Goal: Complete application form: Complete application form

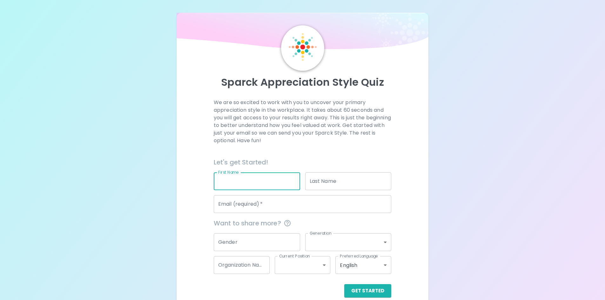
drag, startPoint x: 237, startPoint y: 181, endPoint x: 284, endPoint y: 183, distance: 47.4
click at [237, 181] on input "First Name" at bounding box center [257, 181] width 86 height 18
type input "[PERSON_NAME]"
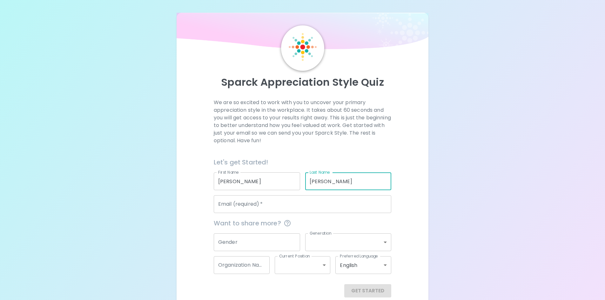
type input "[PERSON_NAME]"
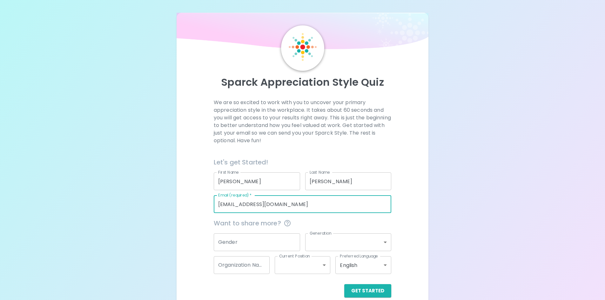
type input "[EMAIL_ADDRESS][DOMAIN_NAME]"
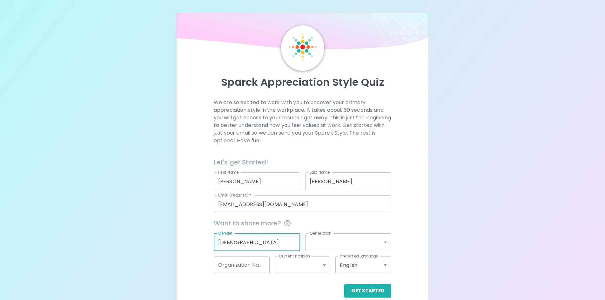
type input "[DEMOGRAPHIC_DATA]"
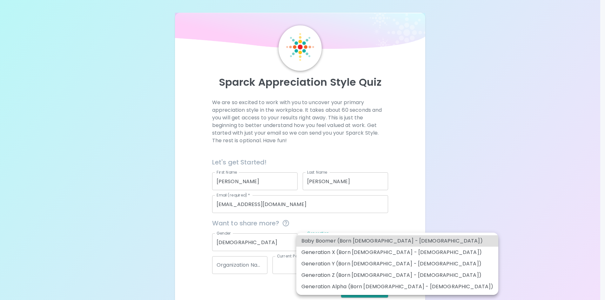
click at [384, 241] on body "Sparck Appreciation Style Quiz We are so excited to work with you to uncover yo…" at bounding box center [302, 155] width 605 height 310
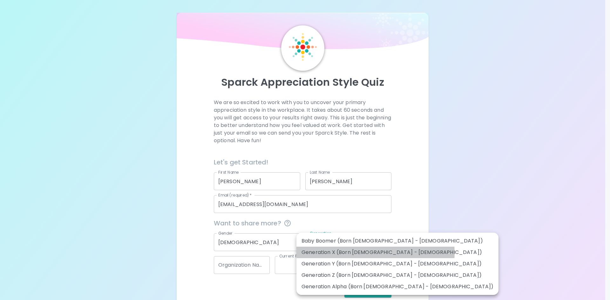
click at [375, 253] on li "Generation X (Born [DEMOGRAPHIC_DATA] - [DEMOGRAPHIC_DATA])" at bounding box center [397, 252] width 202 height 11
type input "generation_x"
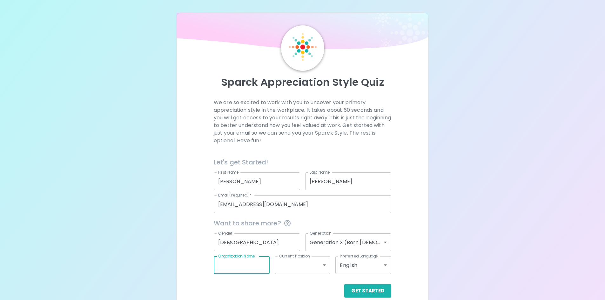
click at [261, 266] on input "Organization Name" at bounding box center [242, 265] width 56 height 18
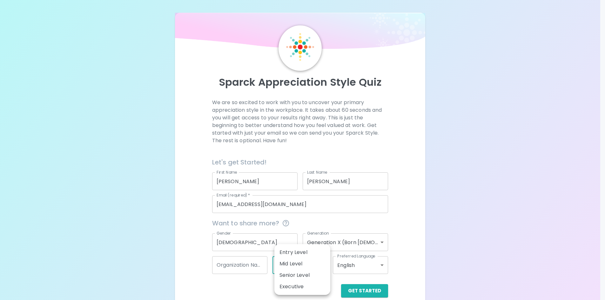
click at [326, 266] on body "Sparck Appreciation Style Quiz We are so excited to work with you to uncover yo…" at bounding box center [302, 155] width 605 height 310
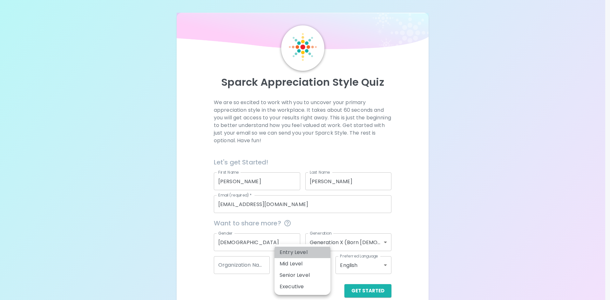
click at [300, 251] on li "Entry Level" at bounding box center [302, 252] width 56 height 11
type input "entry_level"
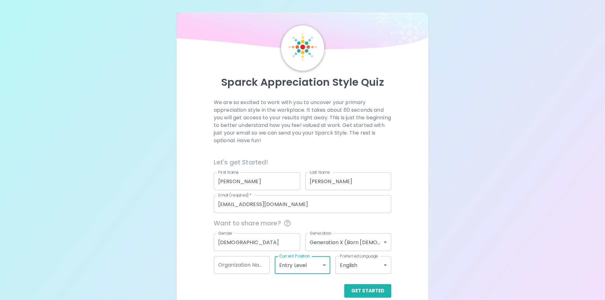
click at [257, 268] on input "Organization Name" at bounding box center [242, 265] width 56 height 18
type input "Franklin College Business Office"
click at [373, 290] on button "Get Started" at bounding box center [367, 290] width 47 height 13
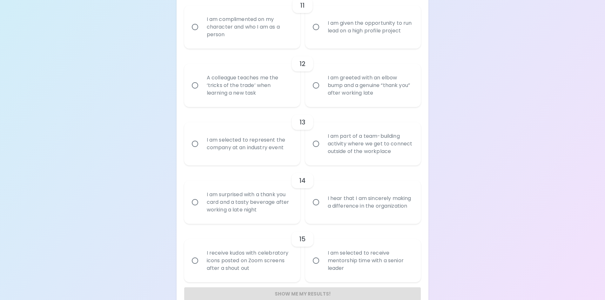
scroll to position [760, 0]
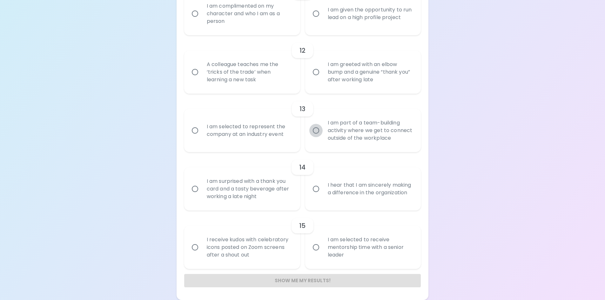
click at [318, 130] on input "I am part of a team-building activity where we get to connect outside of the wo…" at bounding box center [315, 130] width 13 height 13
radio input "true"
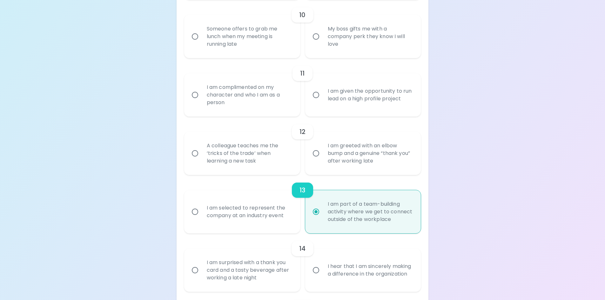
scroll to position [664, 0]
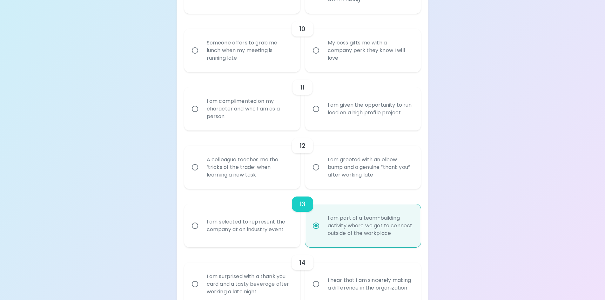
drag, startPoint x: 196, startPoint y: 168, endPoint x: 212, endPoint y: 174, distance: 17.2
click at [196, 167] on input "A colleague teaches me the ‘tricks of the trade’ when learning a new task" at bounding box center [194, 167] width 13 height 13
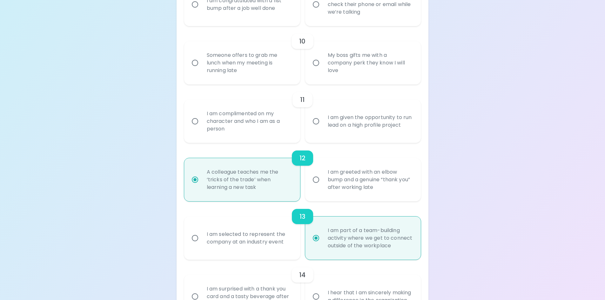
scroll to position [652, 0]
radio input "true"
click at [199, 119] on input "I am complimented on my character and who I am as a person" at bounding box center [194, 121] width 13 height 13
radio input "false"
radio input "true"
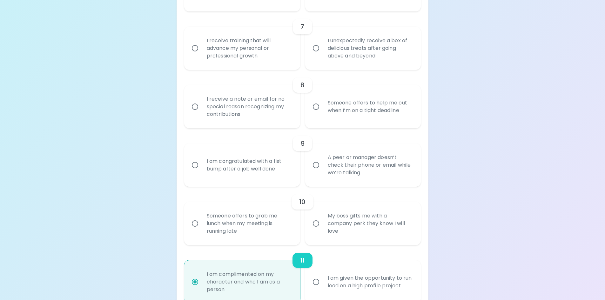
scroll to position [480, 0]
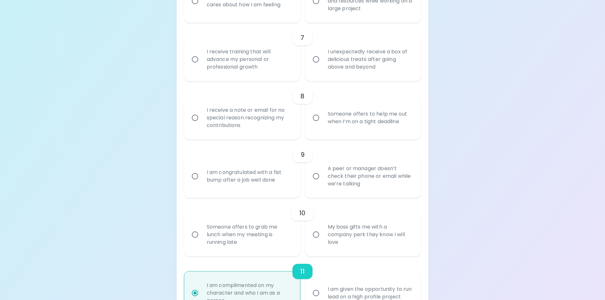
radio input "true"
click at [323, 118] on div "Someone offers to help me out when I’m on a tight deadline" at bounding box center [370, 118] width 95 height 30
click at [323, 118] on input "Someone offers to help me out when I’m on a tight deadline" at bounding box center [315, 117] width 13 height 13
radio input "false"
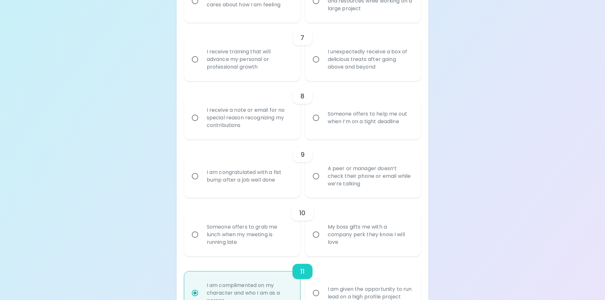
radio input "true"
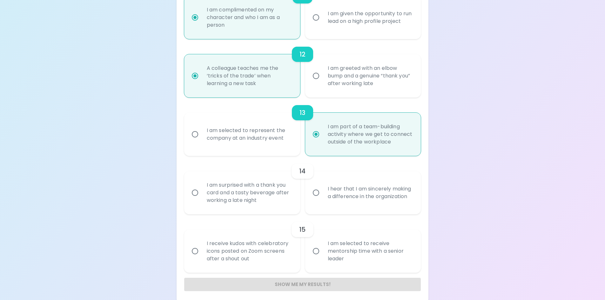
scroll to position [760, 0]
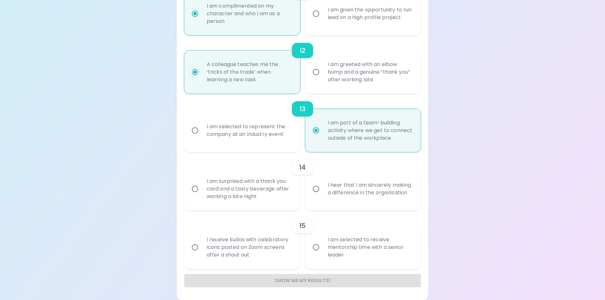
radio input "true"
click at [303, 281] on div "Show me my results!" at bounding box center [302, 280] width 237 height 13
click at [318, 250] on input "I am selected to receive mentorship time with a senior leader" at bounding box center [315, 247] width 13 height 13
radio input "false"
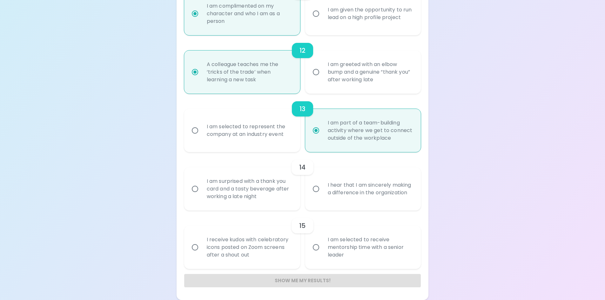
radio input "false"
radio input "true"
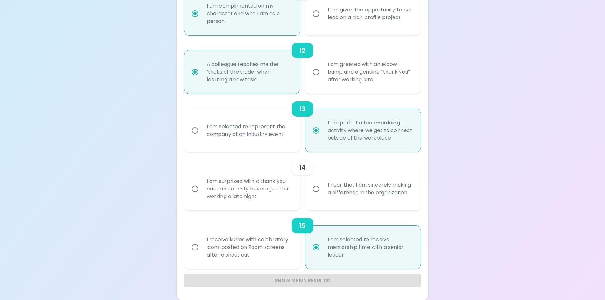
click at [315, 252] on input "I am selected to receive mentorship time with a senior leader" at bounding box center [315, 247] width 13 height 13
radio input "true"
drag, startPoint x: 314, startPoint y: 247, endPoint x: 306, endPoint y: 251, distance: 9.2
click at [314, 247] on input "I am selected to receive mentorship time with a senior leader" at bounding box center [315, 247] width 13 height 13
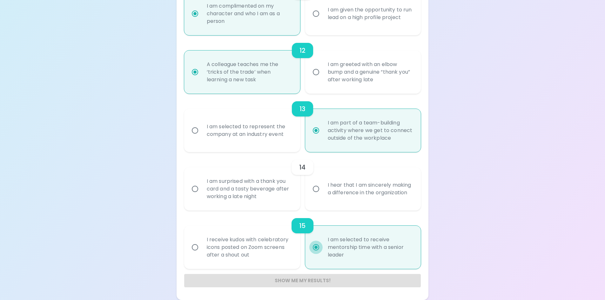
click at [318, 247] on input "I am selected to receive mentorship time with a senior leader" at bounding box center [315, 247] width 13 height 13
click at [314, 247] on input "I am selected to receive mentorship time with a senior leader" at bounding box center [315, 247] width 13 height 13
click at [318, 248] on input "I am selected to receive mentorship time with a senior leader" at bounding box center [315, 247] width 13 height 13
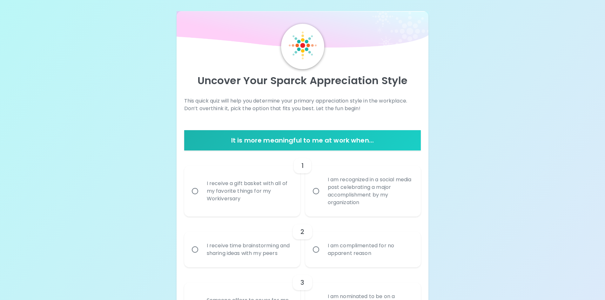
scroll to position [0, 0]
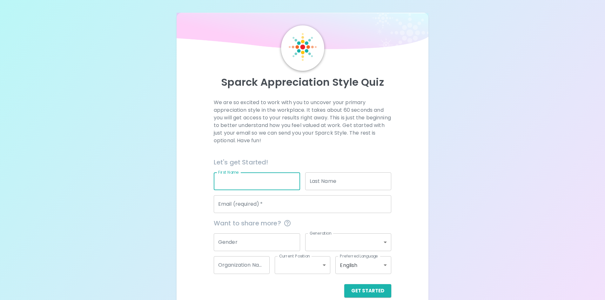
drag, startPoint x: 259, startPoint y: 177, endPoint x: 269, endPoint y: 184, distance: 12.5
click at [259, 177] on input "First Name" at bounding box center [257, 181] width 86 height 18
type input "[PERSON_NAME]"
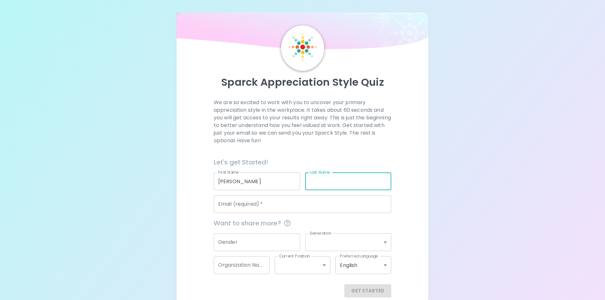
drag, startPoint x: 334, startPoint y: 186, endPoint x: 330, endPoint y: 187, distance: 4.0
click at [334, 186] on input "Last Name" at bounding box center [348, 181] width 86 height 18
type input "[PERSON_NAME]"
drag, startPoint x: 301, startPoint y: 213, endPoint x: 299, endPoint y: 211, distance: 3.6
click at [301, 213] on div "Let's get Started! First Name [PERSON_NAME] First Name Last Name [PERSON_NAME] …" at bounding box center [300, 224] width 183 height 145
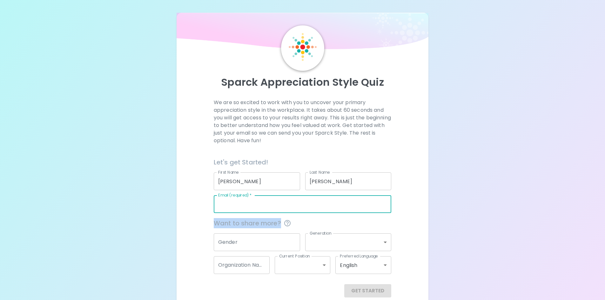
click at [271, 202] on input "Email (required)   *" at bounding box center [303, 204] width 178 height 18
type input "[EMAIL_ADDRESS][DOMAIN_NAME]"
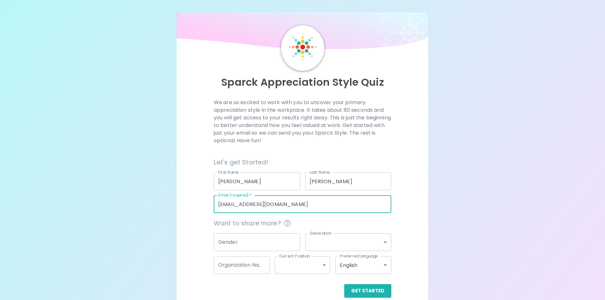
click at [250, 248] on input "Gender" at bounding box center [257, 242] width 86 height 18
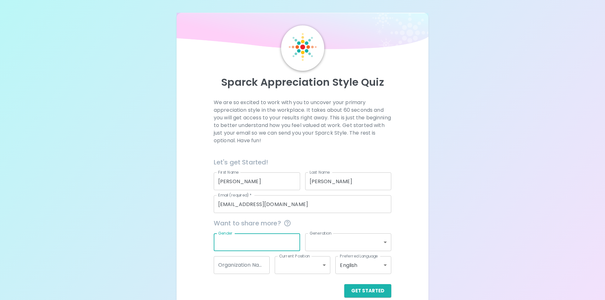
type input "[DEMOGRAPHIC_DATA]"
click at [320, 243] on body "Sparck Appreciation Style Quiz We are so excited to work with you to uncover yo…" at bounding box center [302, 155] width 605 height 310
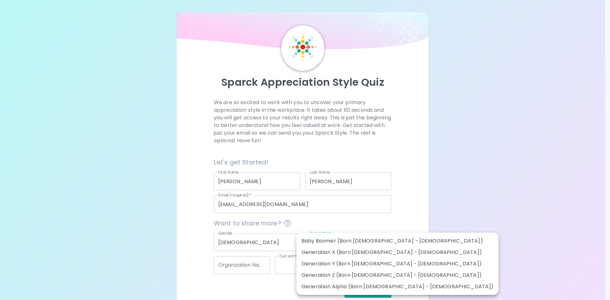
click at [328, 253] on li "Generation X (Born [DEMOGRAPHIC_DATA] - [DEMOGRAPHIC_DATA])" at bounding box center [397, 252] width 202 height 11
type input "generation_x"
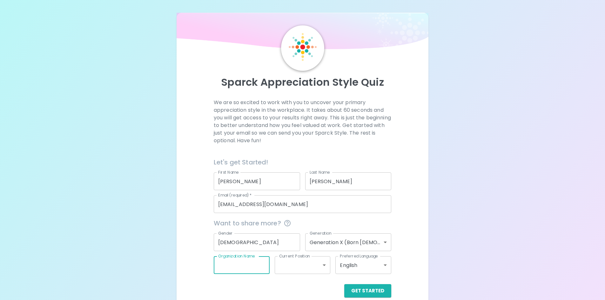
click at [267, 267] on input "Organization Name" at bounding box center [242, 265] width 56 height 18
type input "Franklin College Business Office"
click at [299, 268] on body "Sparck Appreciation Style Quiz We are so excited to work with you to uncover yo…" at bounding box center [302, 155] width 605 height 310
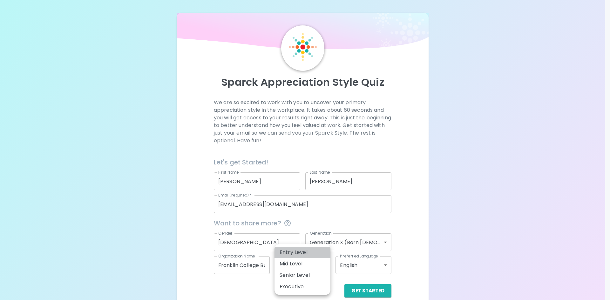
click at [301, 253] on li "Entry Level" at bounding box center [302, 252] width 56 height 11
type input "entry_level"
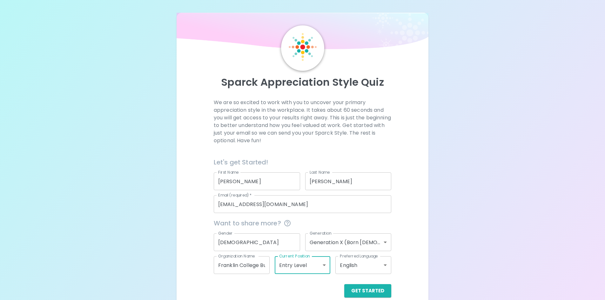
click at [349, 267] on body "Sparck Appreciation Style Quiz We are so excited to work with you to uncover yo…" at bounding box center [302, 155] width 605 height 310
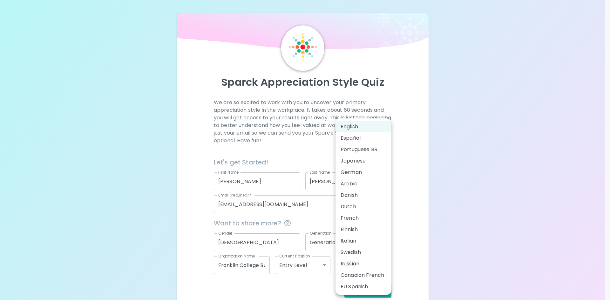
click at [414, 232] on div at bounding box center [305, 150] width 610 height 300
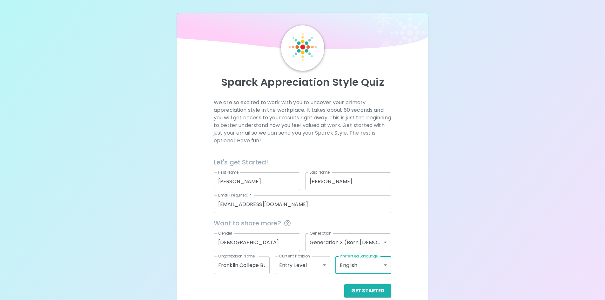
scroll to position [10, 0]
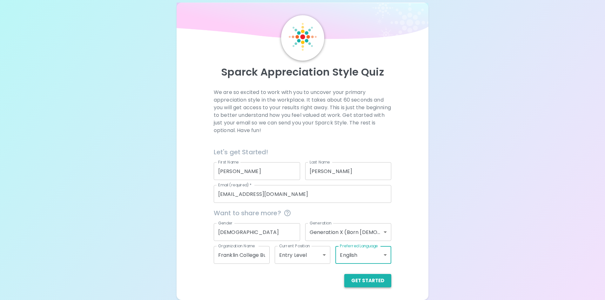
click at [372, 279] on button "Get Started" at bounding box center [367, 280] width 47 height 13
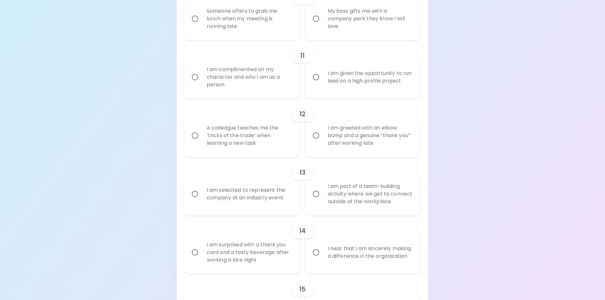
scroll to position [664, 0]
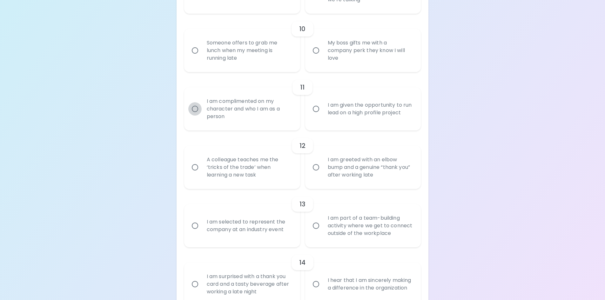
click at [200, 109] on input "I am complimented on my character and who I am as a person" at bounding box center [194, 108] width 13 height 13
radio input "true"
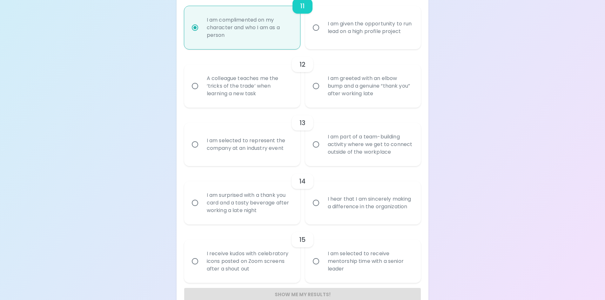
scroll to position [760, 0]
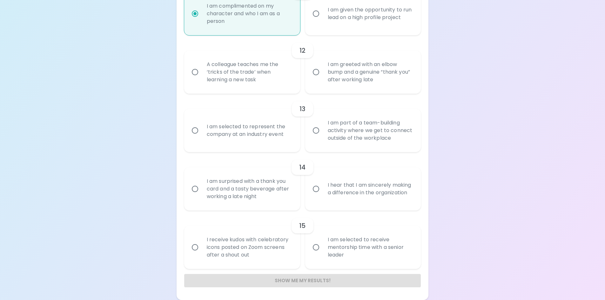
click at [303, 280] on div "Show me my results!" at bounding box center [302, 280] width 237 height 13
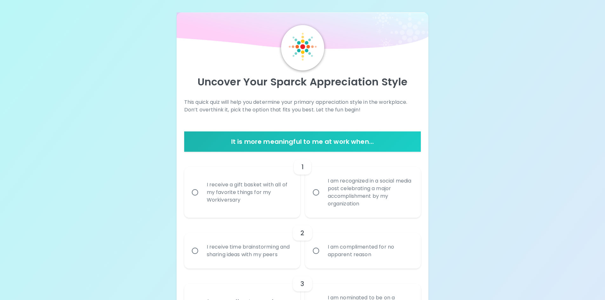
scroll to position [0, 0]
click at [318, 195] on input "I am recognized in a social media post celebrating a major accomplishment by my…" at bounding box center [315, 192] width 13 height 13
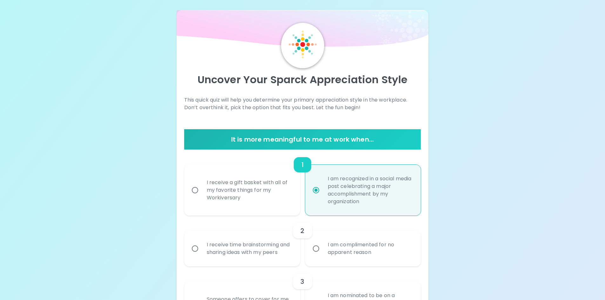
scroll to position [51, 0]
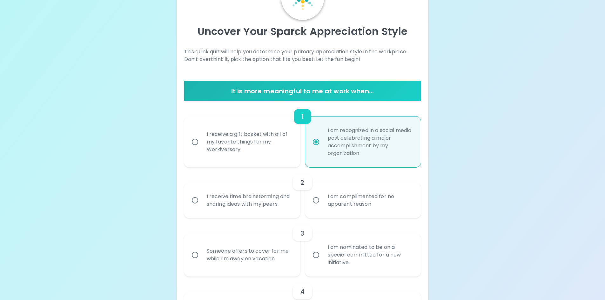
radio input "true"
click at [213, 198] on div "I receive time brainstorming and sharing ideas with my peers" at bounding box center [249, 200] width 95 height 30
click at [202, 198] on input "I receive time brainstorming and sharing ideas with my peers" at bounding box center [194, 200] width 13 height 13
radio input "false"
radio input "true"
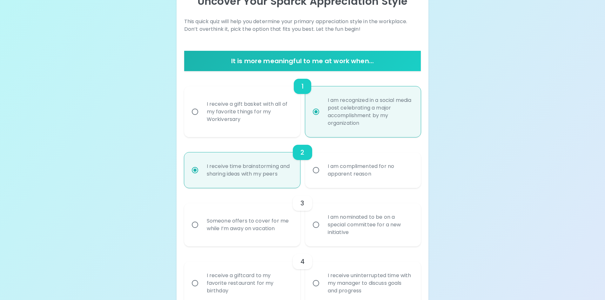
scroll to position [102, 0]
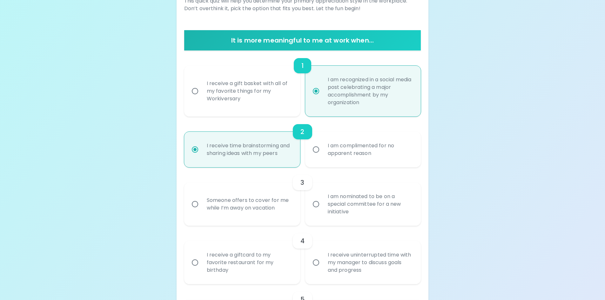
radio input "true"
click at [215, 206] on div "Someone offers to cover for me while I’m away on vacation" at bounding box center [249, 204] width 95 height 30
click at [202, 206] on input "Someone offers to cover for me while I’m away on vacation" at bounding box center [194, 204] width 13 height 13
radio input "false"
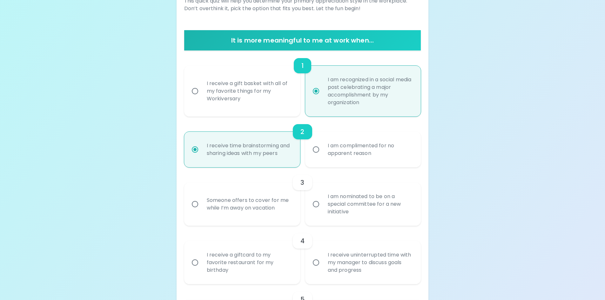
radio input "true"
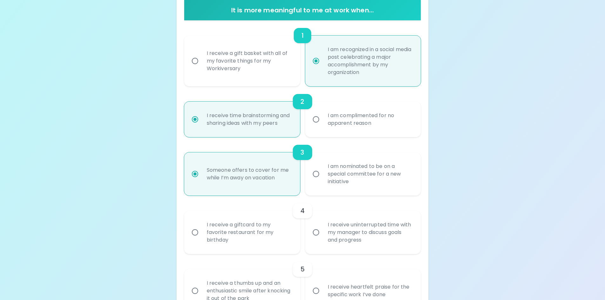
scroll to position [152, 0]
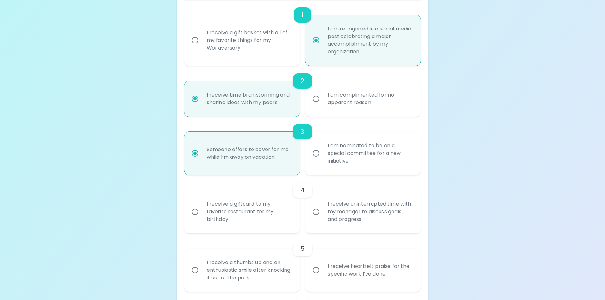
radio input "true"
click at [321, 209] on input "I receive uninterrupted time with my manager to discuss goals and progress" at bounding box center [315, 211] width 13 height 13
radio input "false"
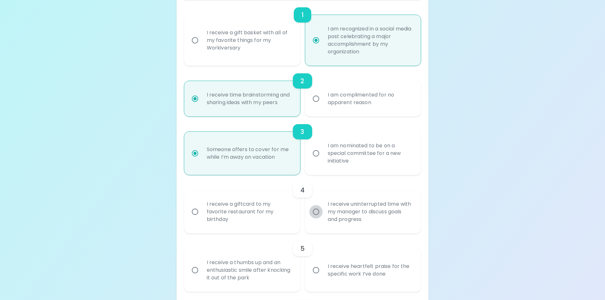
radio input "true"
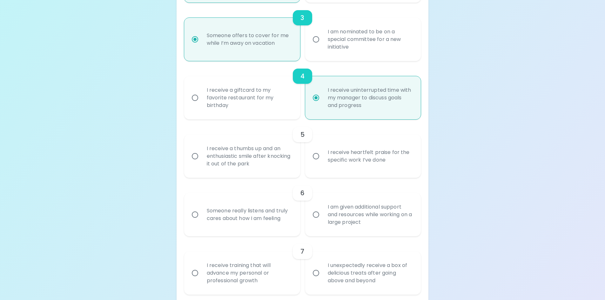
scroll to position [267, 0]
radio input "true"
click at [321, 157] on input "I receive heartfelt praise for the specific work I’ve done" at bounding box center [315, 155] width 13 height 13
radio input "false"
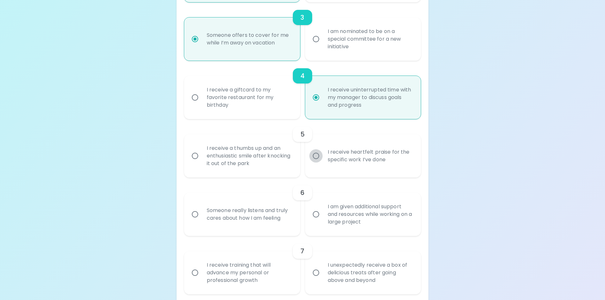
radio input "false"
radio input "true"
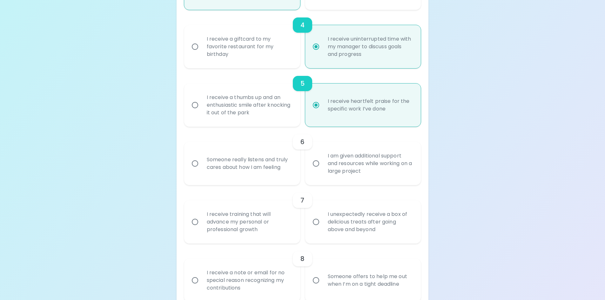
scroll to position [349, 0]
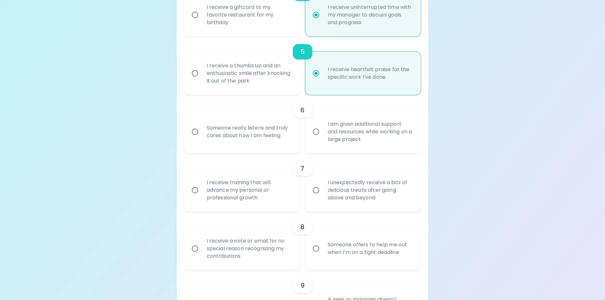
radio input "true"
click at [317, 132] on input "I am given additional support and resources while working on a large project" at bounding box center [315, 131] width 13 height 13
radio input "false"
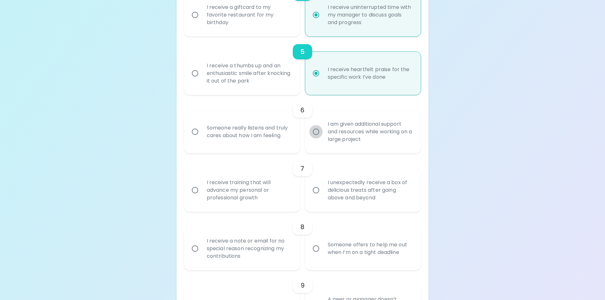
radio input "false"
radio input "true"
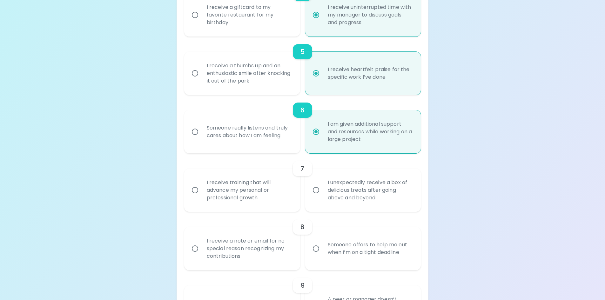
scroll to position [400, 0]
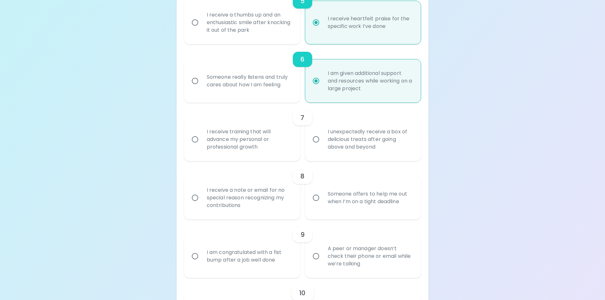
radio input "true"
click at [203, 140] on div "I receive training that will advance my personal or professional growth" at bounding box center [249, 139] width 95 height 38
click at [202, 140] on input "I receive training that will advance my personal or professional growth" at bounding box center [194, 139] width 13 height 13
radio input "false"
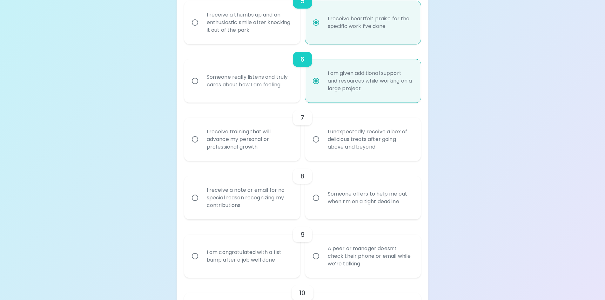
radio input "false"
radio input "true"
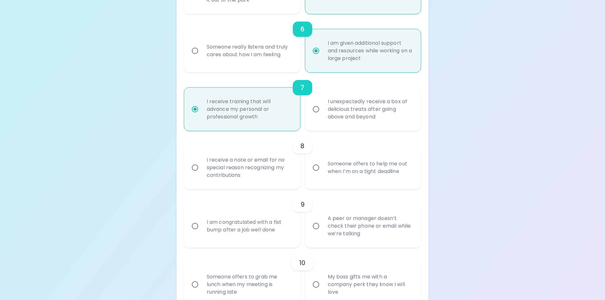
scroll to position [451, 0]
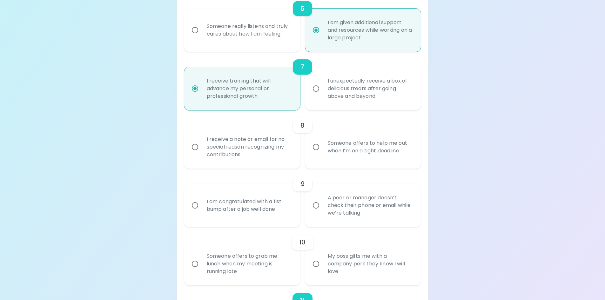
radio input "true"
click at [324, 146] on div "Someone offers to help me out when I’m on a tight deadline" at bounding box center [370, 147] width 95 height 30
click at [323, 146] on input "Someone offers to help me out when I’m on a tight deadline" at bounding box center [315, 146] width 13 height 13
radio input "false"
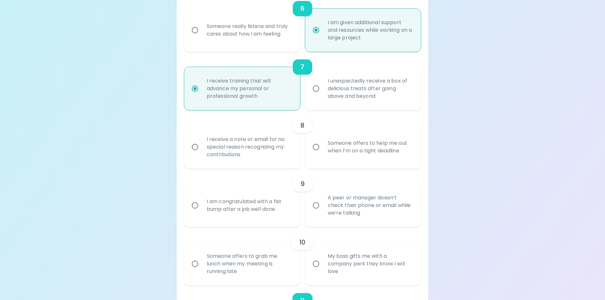
radio input "false"
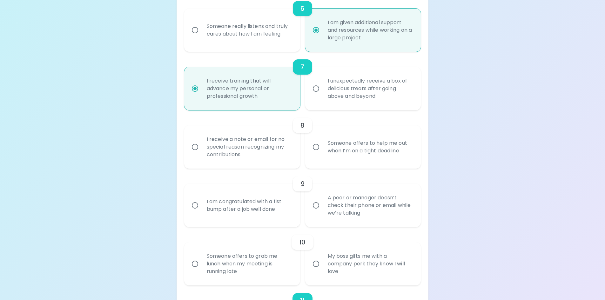
radio input "true"
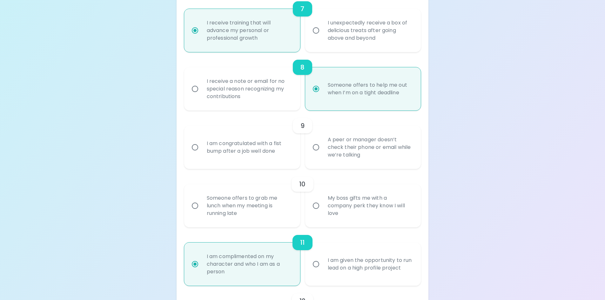
scroll to position [534, 0]
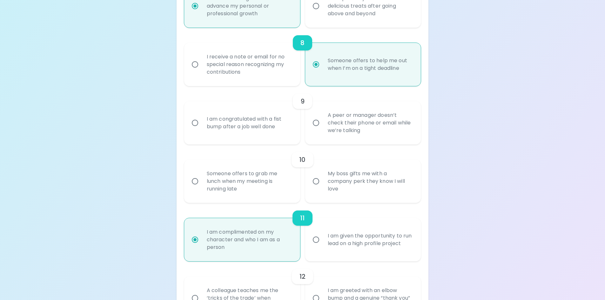
radio input "true"
drag, startPoint x: 220, startPoint y: 120, endPoint x: 225, endPoint y: 122, distance: 5.1
click at [220, 120] on div "I am congratulated with a fist bump after a job well done" at bounding box center [249, 123] width 95 height 30
click at [202, 120] on input "I am congratulated with a fist bump after a job well done" at bounding box center [194, 122] width 13 height 13
radio input "false"
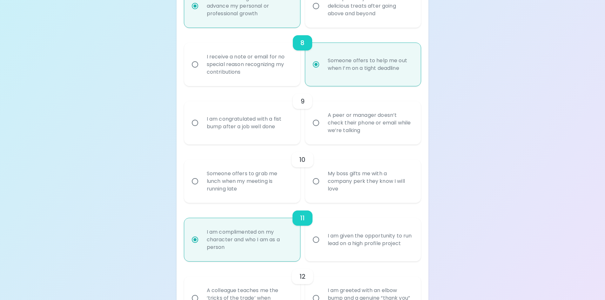
radio input "false"
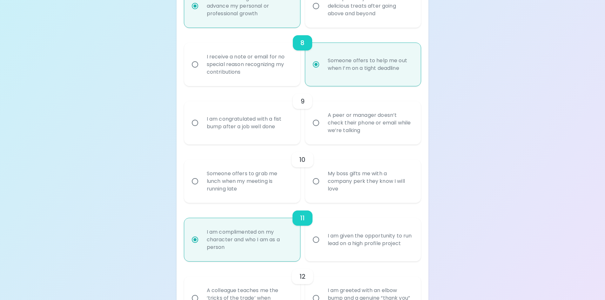
radio input "false"
radio input "true"
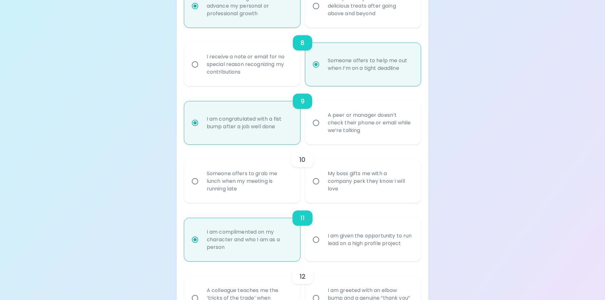
scroll to position [584, 0]
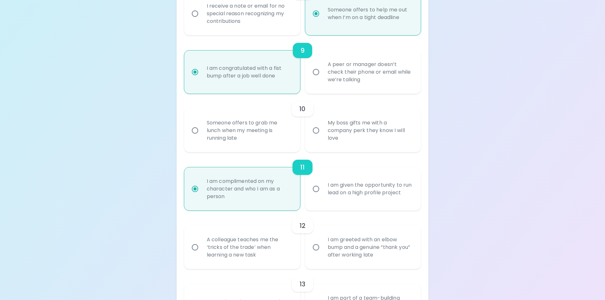
radio input "true"
click at [250, 132] on div "Someone offers to grab me lunch when my meeting is running late" at bounding box center [249, 130] width 95 height 38
click at [202, 132] on input "Someone offers to grab me lunch when my meeting is running late" at bounding box center [194, 130] width 13 height 13
radio input "false"
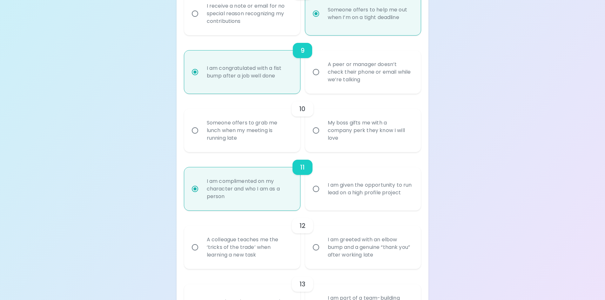
radio input "false"
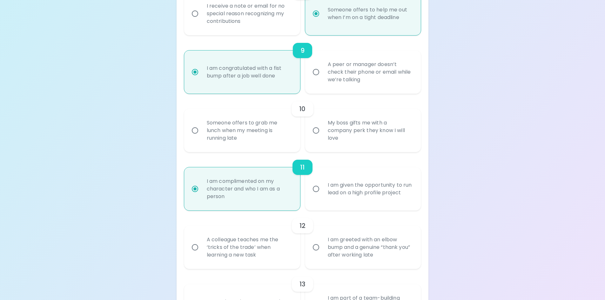
radio input "false"
radio input "true"
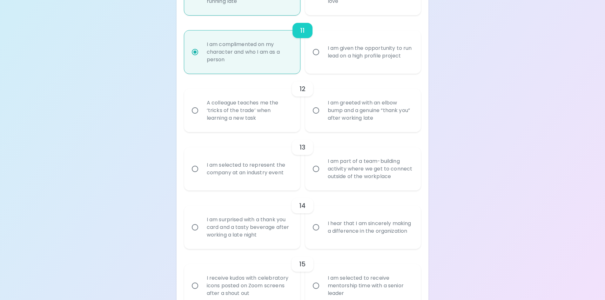
scroll to position [731, 0]
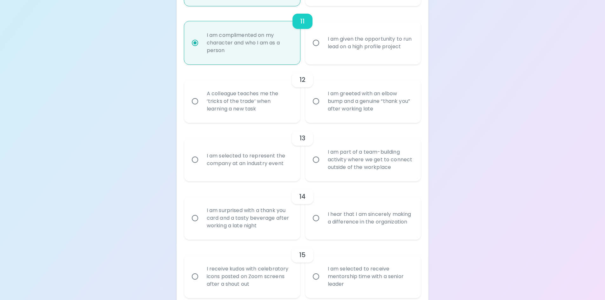
radio input "true"
click at [215, 104] on div "A colleague teaches me the ‘tricks of the trade’ when learning a new task" at bounding box center [249, 101] width 95 height 38
click at [202, 104] on input "A colleague teaches me the ‘tricks of the trade’ when learning a new task" at bounding box center [194, 101] width 13 height 13
radio input "false"
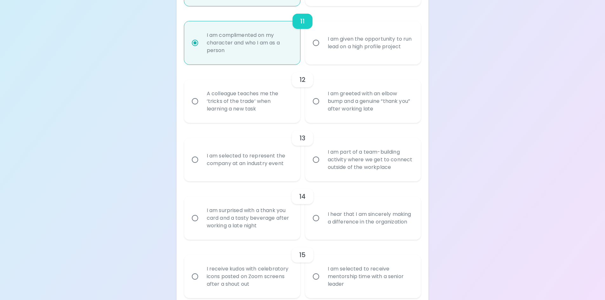
radio input "false"
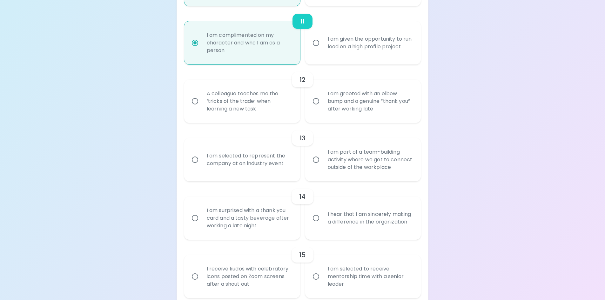
radio input "false"
radio input "true"
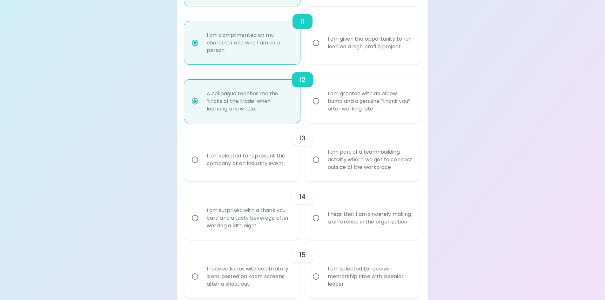
scroll to position [760, 0]
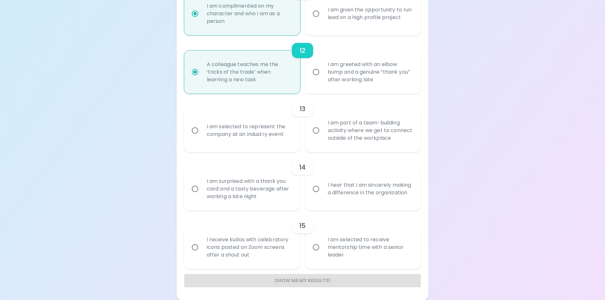
radio input "true"
click at [320, 129] on input "I am part of a team-building activity where we get to connect outside of the wo…" at bounding box center [315, 130] width 13 height 13
radio input "false"
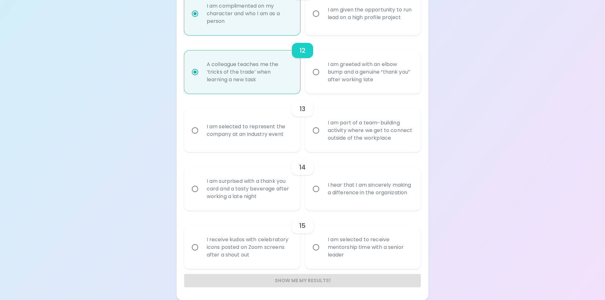
radio input "false"
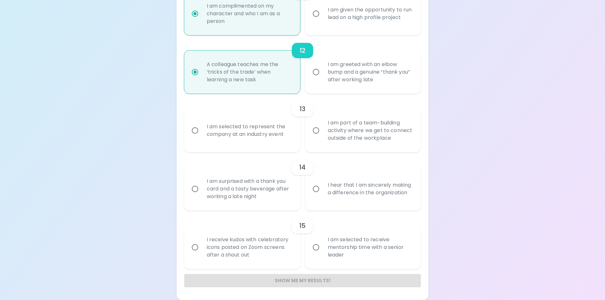
radio input "false"
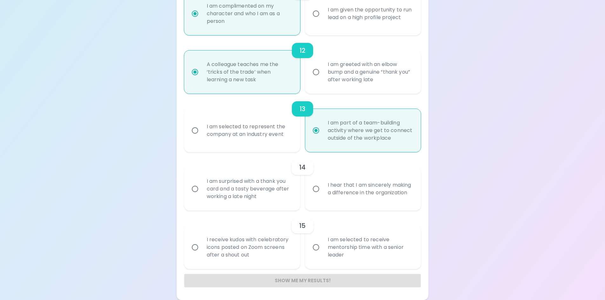
radio input "true"
click at [213, 187] on div "I am surprised with a thank you card and a tasty beverage after working a late …" at bounding box center [249, 189] width 95 height 38
click at [202, 187] on input "I am surprised with a thank you card and a tasty beverage after working a late …" at bounding box center [194, 188] width 13 height 13
radio input "false"
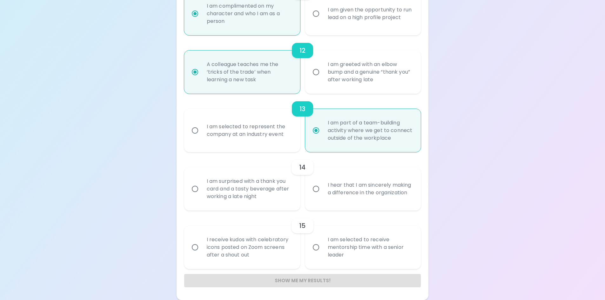
radio input "false"
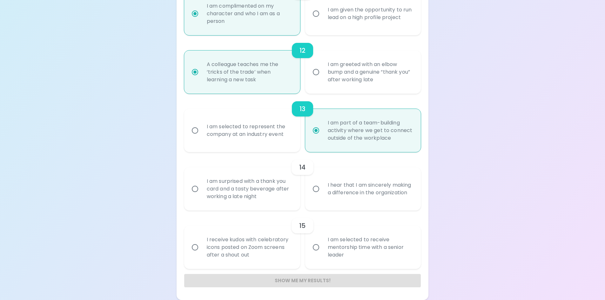
radio input "false"
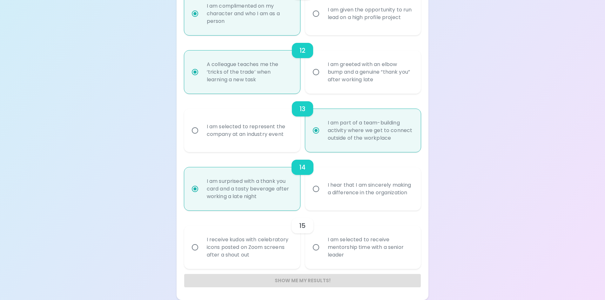
radio input "true"
click at [258, 247] on div "I receive kudos with celebratory icons posted on Zoom screens after a shout out" at bounding box center [249, 247] width 95 height 38
click at [202, 247] on input "I receive kudos with celebratory icons posted on Zoom screens after a shout out" at bounding box center [194, 247] width 13 height 13
radio input "false"
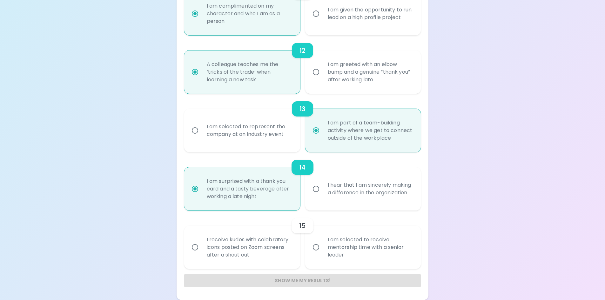
radio input "false"
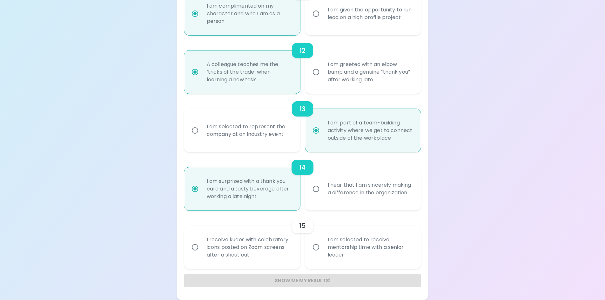
radio input "false"
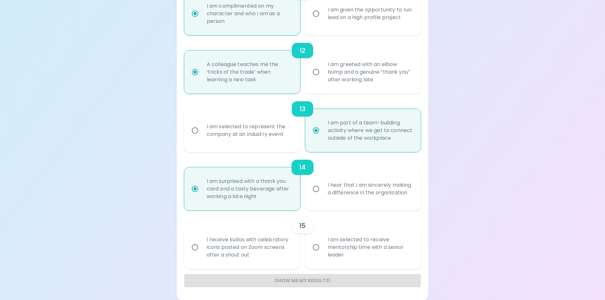
radio input "false"
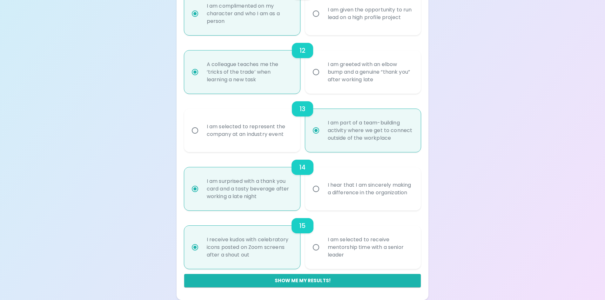
radio input "true"
click at [320, 250] on input "I am selected to receive mentorship time with a senior leader" at bounding box center [315, 247] width 13 height 13
radio input "false"
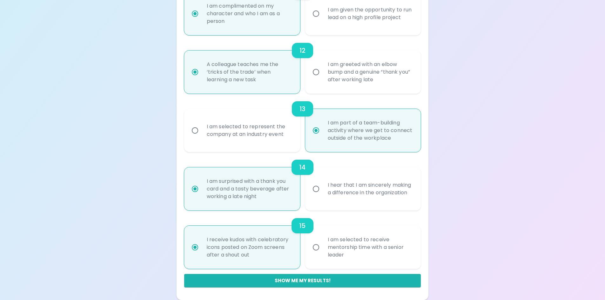
radio input "false"
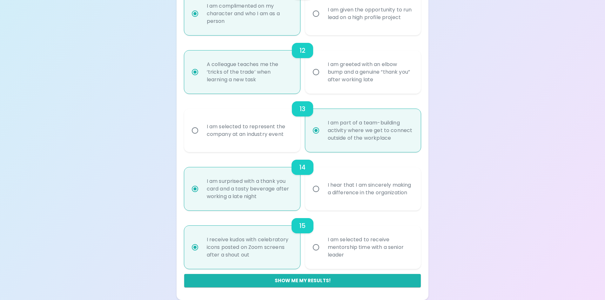
radio input "false"
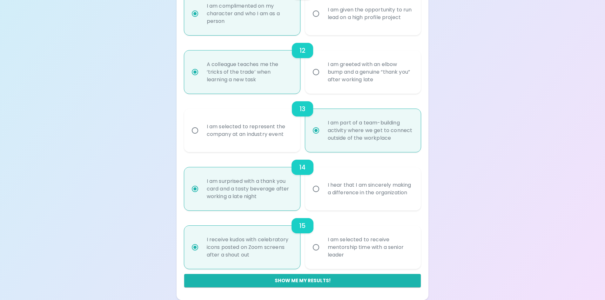
radio input "true"
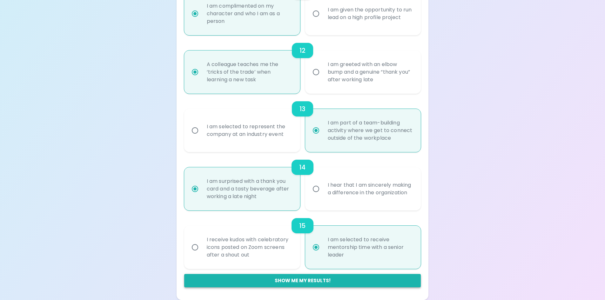
radio input "true"
click at [318, 281] on button "Show me my results!" at bounding box center [302, 280] width 237 height 13
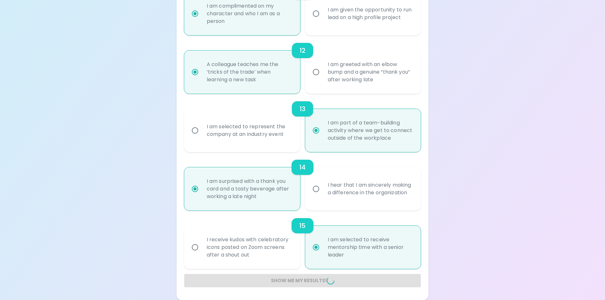
radio input "false"
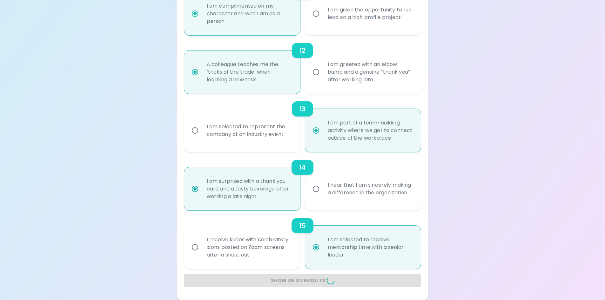
radio input "false"
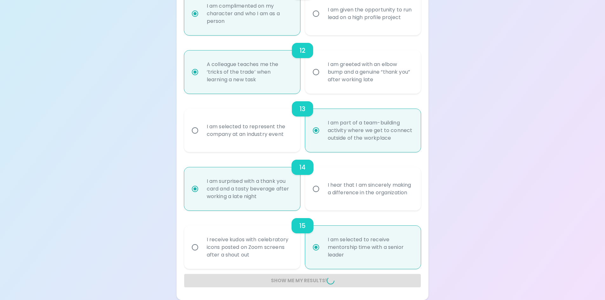
radio input "false"
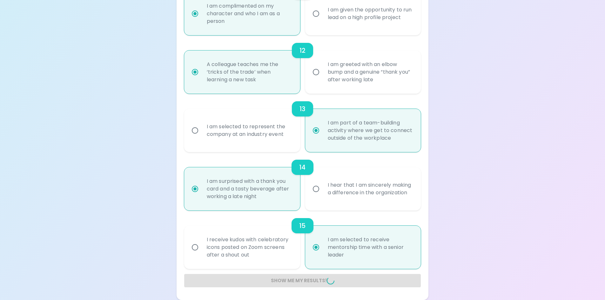
radio input "false"
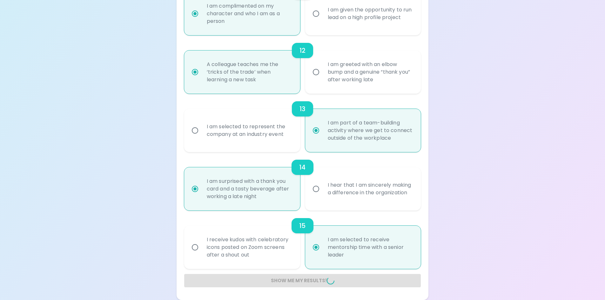
radio input "false"
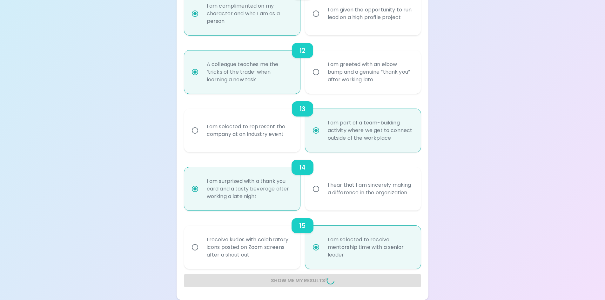
radio input "false"
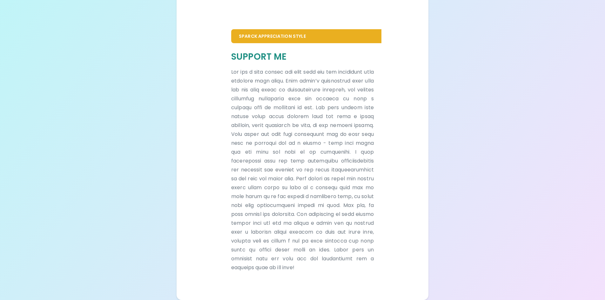
scroll to position [127, 0]
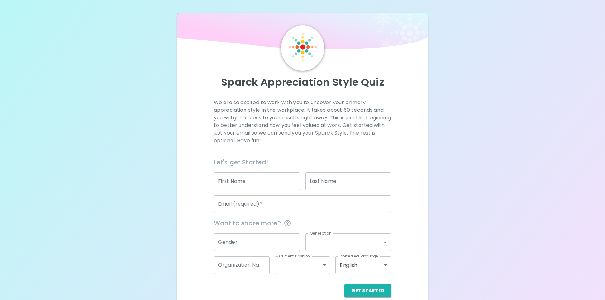
click at [243, 185] on input "First Name" at bounding box center [257, 181] width 86 height 18
type input "[PERSON_NAME]"
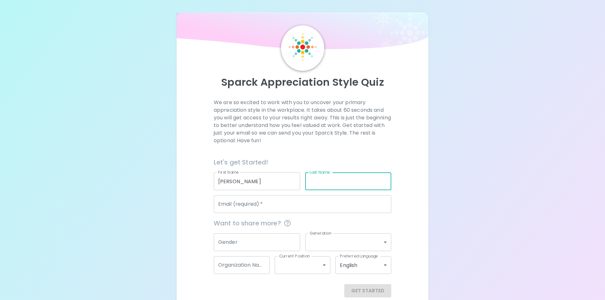
click at [319, 179] on input "Last Name" at bounding box center [348, 181] width 86 height 18
type input "[PERSON_NAME]"
click at [269, 207] on input "Email (required)   *" at bounding box center [303, 204] width 178 height 18
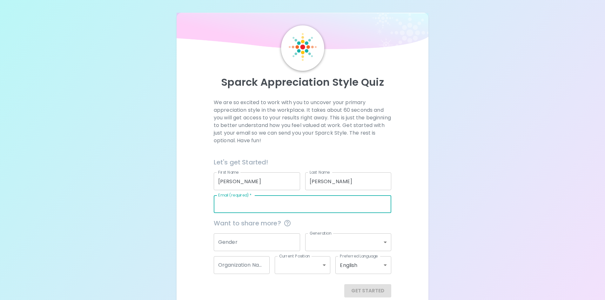
type input "[EMAIL_ADDRESS][DOMAIN_NAME]"
click at [260, 234] on input "Gender" at bounding box center [257, 242] width 86 height 18
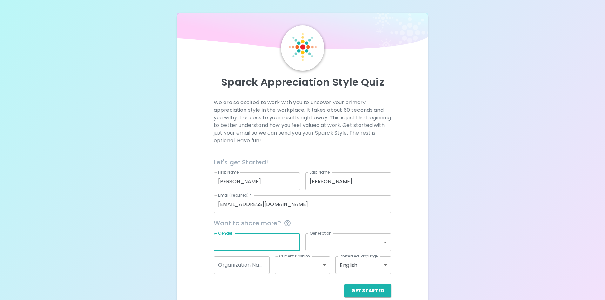
type input "[DEMOGRAPHIC_DATA]"
click at [326, 242] on body "Sparck Appreciation Style Quiz We are so excited to work with you to uncover yo…" at bounding box center [302, 155] width 605 height 310
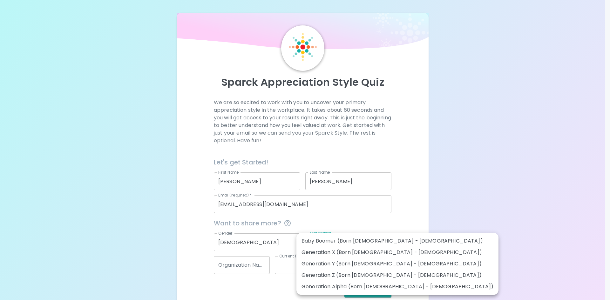
click at [322, 251] on li "Generation X (Born [DEMOGRAPHIC_DATA] - [DEMOGRAPHIC_DATA])" at bounding box center [397, 252] width 202 height 11
type input "generation_x"
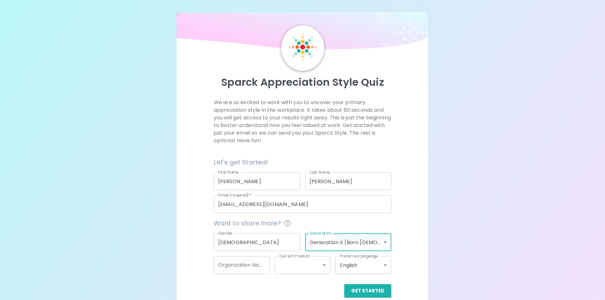
click at [267, 267] on input "Organization Name" at bounding box center [242, 265] width 56 height 18
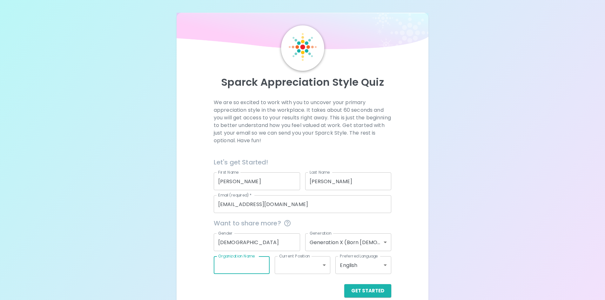
type input "Franklin College Business Office"
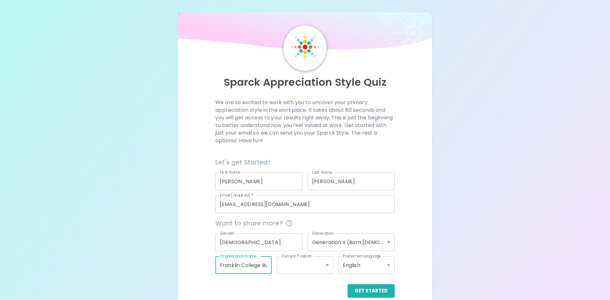
click at [295, 268] on body "Sparck Appreciation Style Quiz We are so excited to work with you to uncover yo…" at bounding box center [305, 155] width 610 height 310
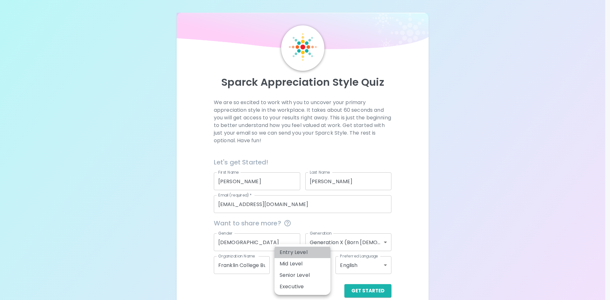
click at [297, 251] on li "Entry Level" at bounding box center [302, 252] width 56 height 11
type input "entry_level"
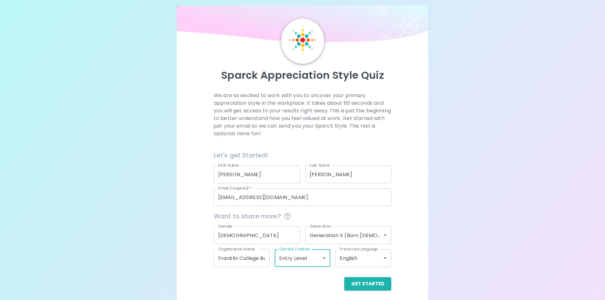
scroll to position [10, 0]
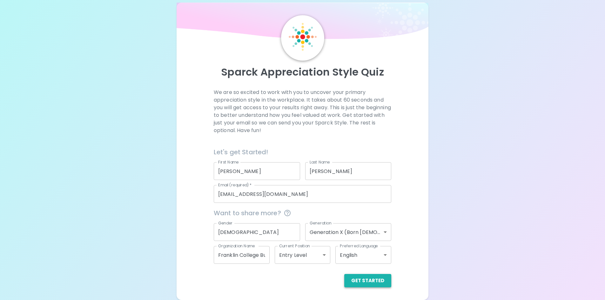
click at [380, 284] on button "Get Started" at bounding box center [367, 280] width 47 height 13
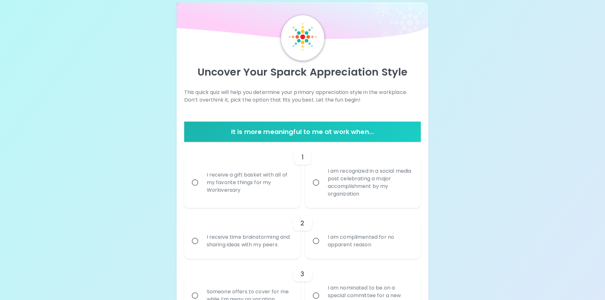
click at [332, 178] on div "I am recognized in a social media post celebrating a major accomplishment by my…" at bounding box center [370, 183] width 95 height 46
click at [323, 178] on input "I am recognized in a social media post celebrating a major accomplishment by my…" at bounding box center [315, 182] width 13 height 13
radio input "true"
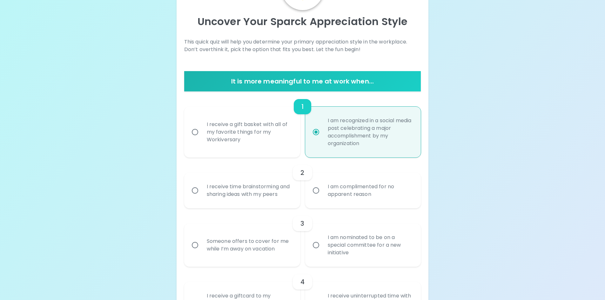
scroll to position [61, 0]
click at [265, 186] on div "I receive time brainstorming and sharing ideas with my peers" at bounding box center [249, 190] width 95 height 30
click at [202, 186] on input "I receive time brainstorming and sharing ideas with my peers" at bounding box center [194, 190] width 13 height 13
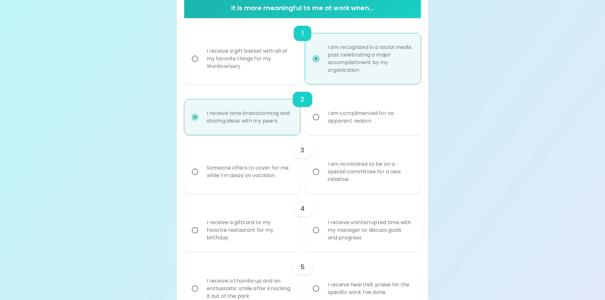
scroll to position [144, 0]
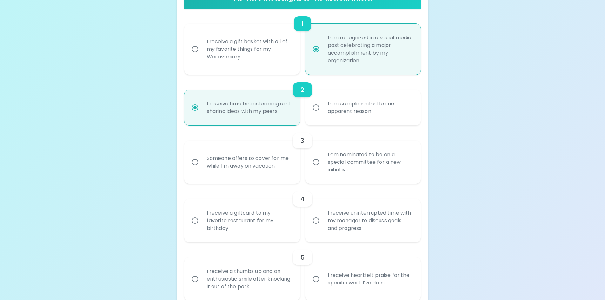
radio input "true"
click at [237, 167] on div "Someone offers to cover for me while I’m away on vacation" at bounding box center [249, 162] width 95 height 30
click at [202, 167] on input "Someone offers to cover for me while I’m away on vacation" at bounding box center [194, 162] width 13 height 13
radio input "false"
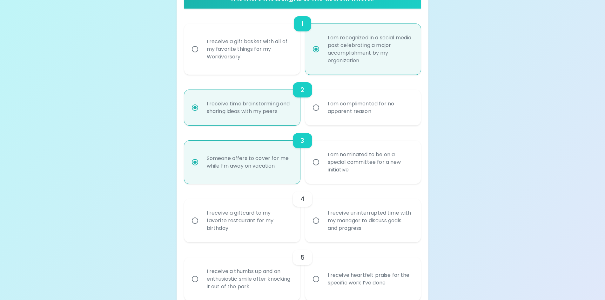
scroll to position [194, 0]
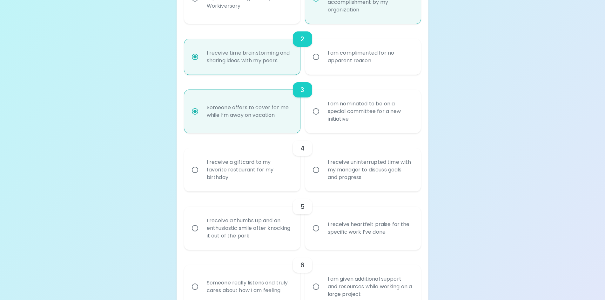
radio input "true"
click at [346, 172] on div "I receive uninterrupted time with my manager to discuss goals and progress" at bounding box center [370, 170] width 95 height 38
click at [323, 172] on input "I receive uninterrupted time with my manager to discuss goals and progress" at bounding box center [315, 169] width 13 height 13
radio input "false"
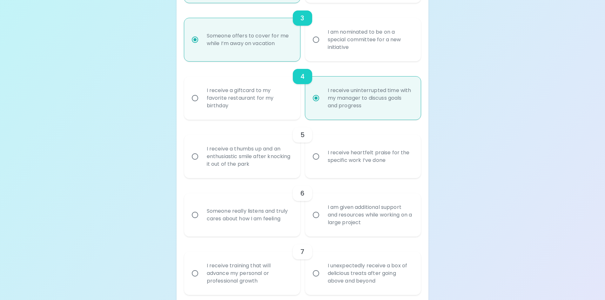
scroll to position [277, 0]
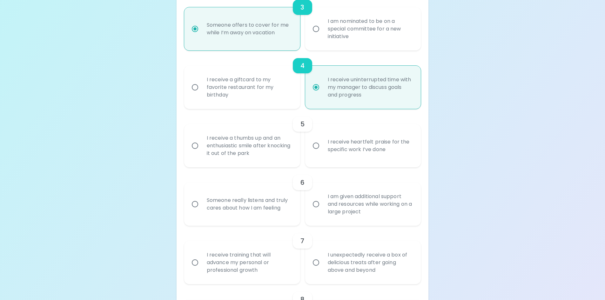
radio input "true"
click at [251, 153] on div "I receive a thumbs up and an enthusiastic smile after knocking it out of the pa…" at bounding box center [249, 146] width 95 height 38
click at [202, 152] on input "I receive a thumbs up and an enthusiastic smile after knocking it out of the pa…" at bounding box center [194, 145] width 13 height 13
radio input "false"
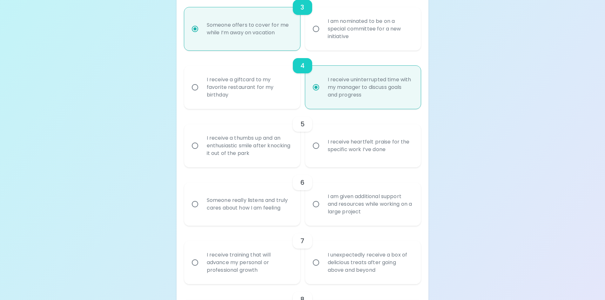
radio input "false"
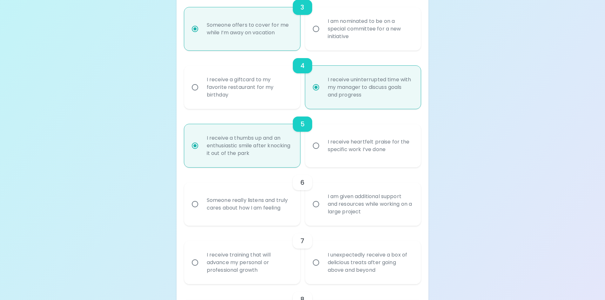
scroll to position [328, 0]
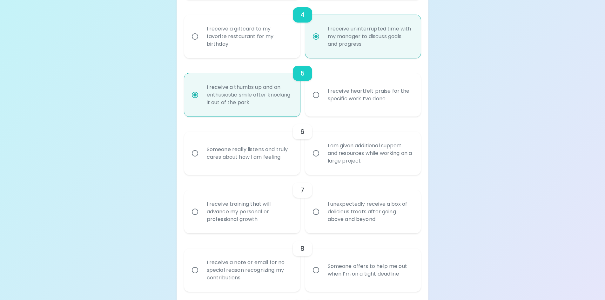
radio input "true"
click at [264, 161] on div "Someone really listens and truly cares about how I am feeling" at bounding box center [249, 153] width 95 height 30
click at [202, 160] on input "Someone really listens and truly cares about how I am feeling" at bounding box center [194, 153] width 13 height 13
radio input "false"
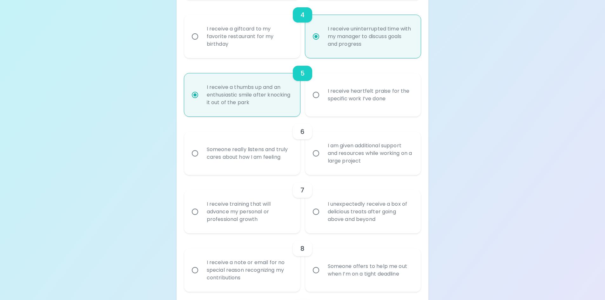
radio input "false"
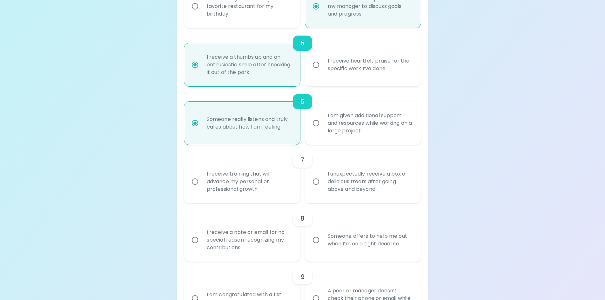
scroll to position [379, 0]
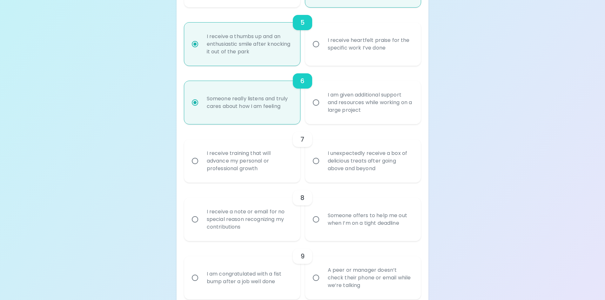
radio input "true"
click at [237, 165] on div "I receive training that will advance my personal or professional growth" at bounding box center [249, 161] width 95 height 38
click at [202, 165] on input "I receive training that will advance my personal or professional growth" at bounding box center [194, 160] width 13 height 13
radio input "false"
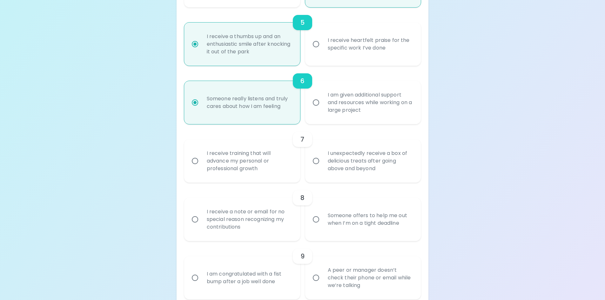
radio input "false"
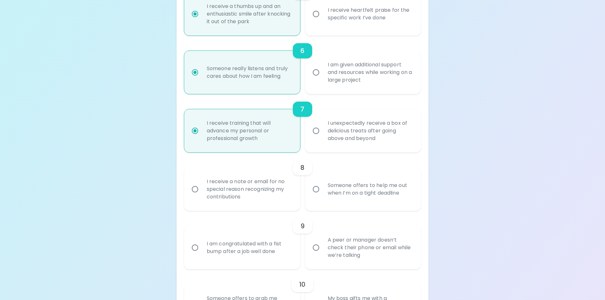
scroll to position [429, 0]
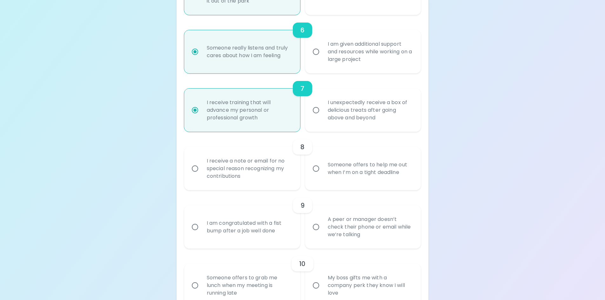
radio input "true"
click at [341, 169] on div "Someone offers to help me out when I’m on a tight deadline" at bounding box center [370, 168] width 95 height 30
click at [323, 169] on input "Someone offers to help me out when I’m on a tight deadline" at bounding box center [315, 168] width 13 height 13
radio input "false"
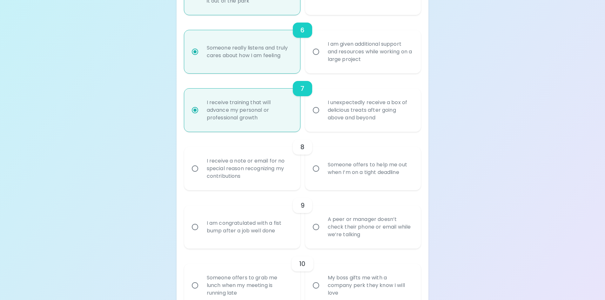
radio input "false"
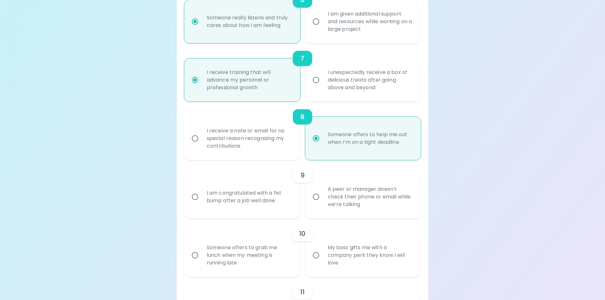
scroll to position [480, 0]
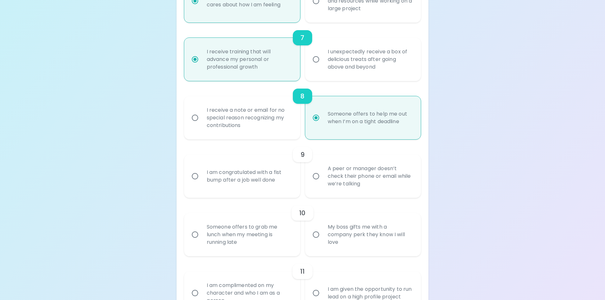
radio input "true"
click at [246, 175] on div "I am congratulated with a fist bump after a job well done" at bounding box center [249, 176] width 95 height 30
click at [202, 175] on input "I am congratulated with a fist bump after a job well done" at bounding box center [194, 176] width 13 height 13
radio input "false"
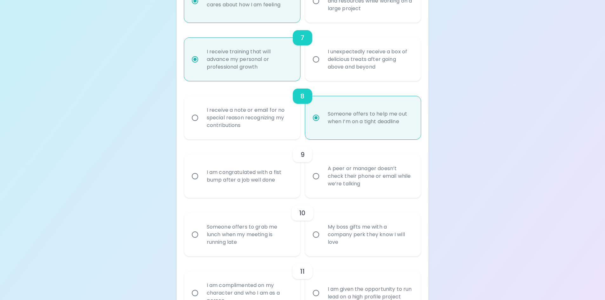
radio input "false"
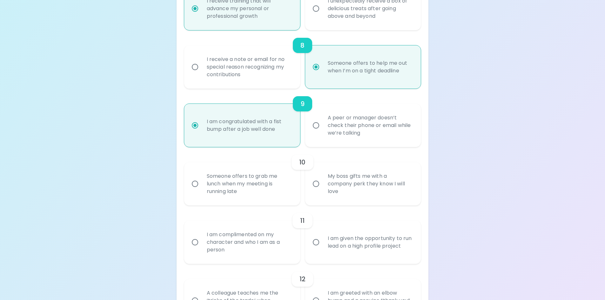
scroll to position [563, 0]
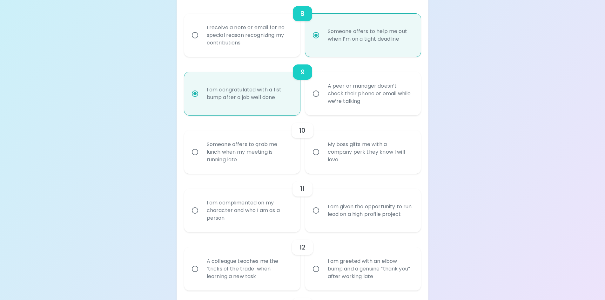
radio input "true"
click at [270, 154] on div "Someone offers to grab me lunch when my meeting is running late" at bounding box center [249, 152] width 95 height 38
click at [202, 154] on input "Someone offers to grab me lunch when my meeting is running late" at bounding box center [194, 151] width 13 height 13
radio input "false"
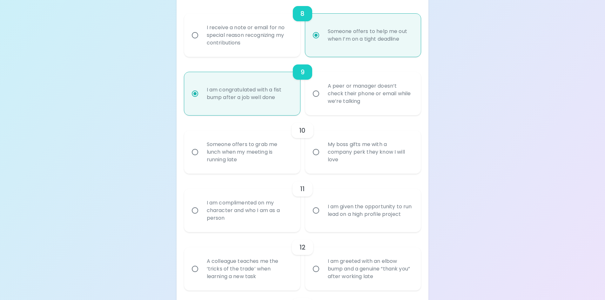
radio input "false"
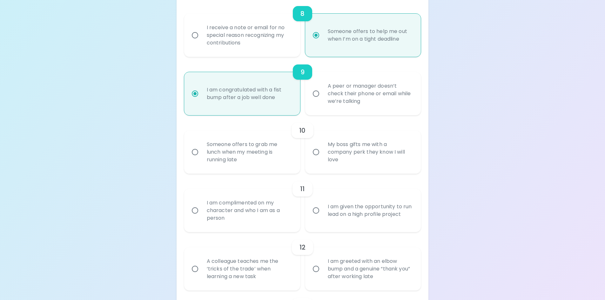
radio input "false"
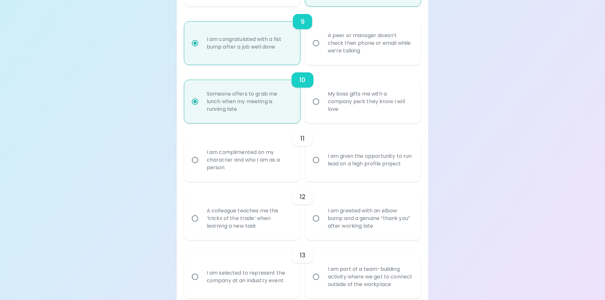
scroll to position [614, 0]
radio input "true"
click at [272, 161] on div "I am complimented on my character and who I am as a person" at bounding box center [249, 160] width 95 height 38
click at [202, 161] on input "I am complimented on my character and who I am as a person" at bounding box center [194, 159] width 13 height 13
radio input "false"
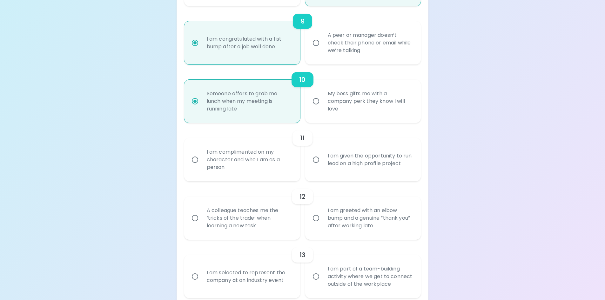
radio input "false"
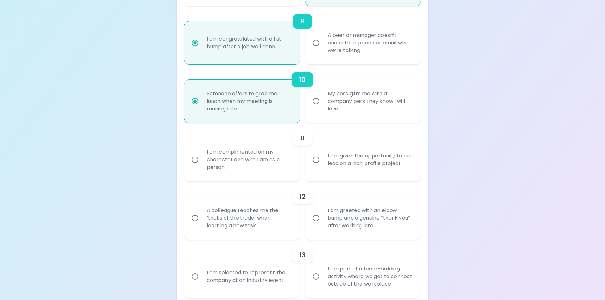
radio input "false"
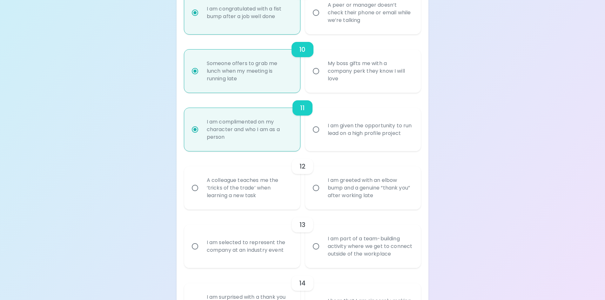
scroll to position [664, 0]
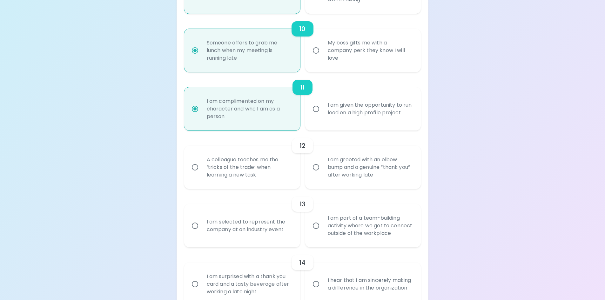
radio input "true"
click at [282, 171] on div "A colleague teaches me the ‘tricks of the trade’ when learning a new task" at bounding box center [249, 167] width 95 height 38
click at [202, 171] on input "A colleague teaches me the ‘tricks of the trade’ when learning a new task" at bounding box center [194, 167] width 13 height 13
radio input "false"
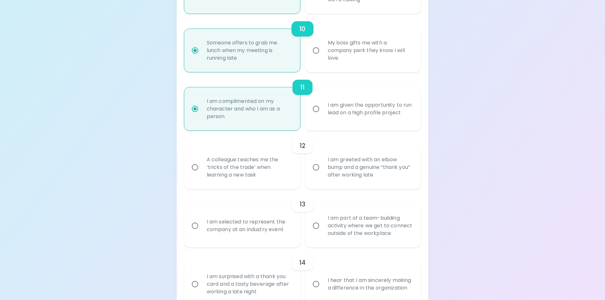
radio input "false"
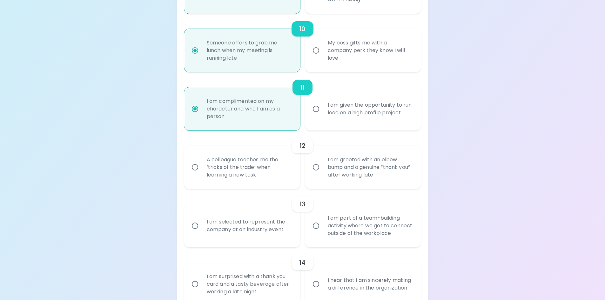
radio input "false"
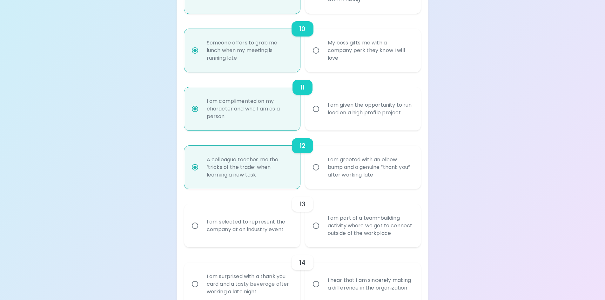
scroll to position [715, 0]
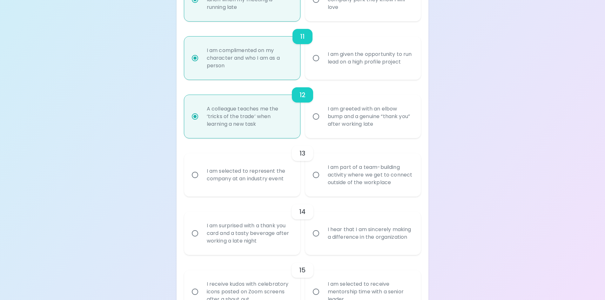
radio input "true"
click at [339, 164] on div "I am part of a team-building activity where we get to connect outside of the wo…" at bounding box center [370, 175] width 95 height 38
click at [323, 168] on input "I am part of a team-building activity where we get to connect outside of the wo…" at bounding box center [315, 174] width 13 height 13
radio input "false"
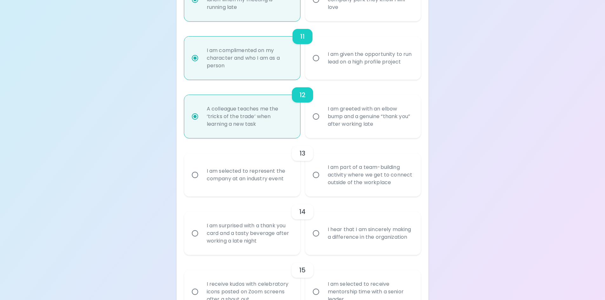
radio input "false"
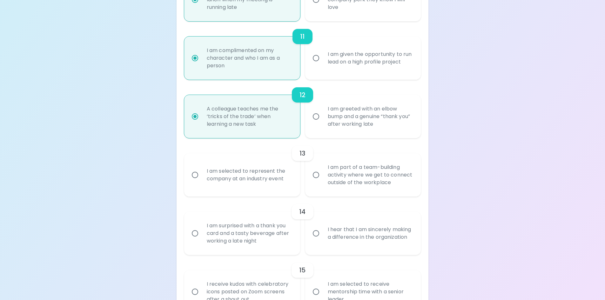
radio input "false"
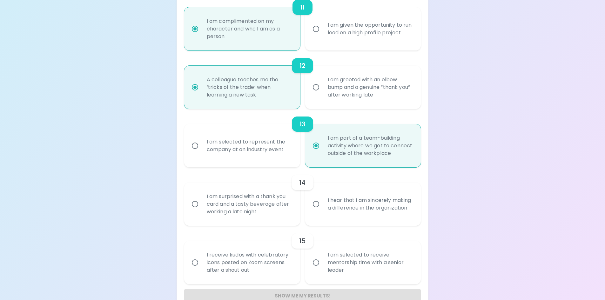
scroll to position [760, 0]
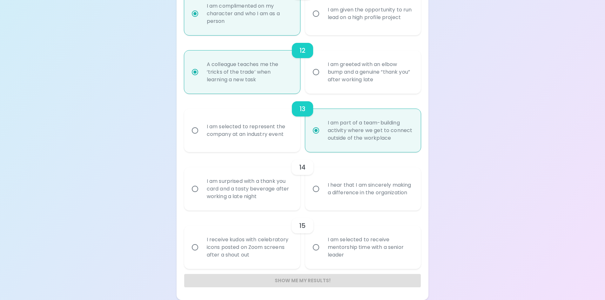
radio input "true"
click at [319, 194] on input "I hear that I am sincerely making a difference in the organization" at bounding box center [315, 188] width 13 height 13
radio input "false"
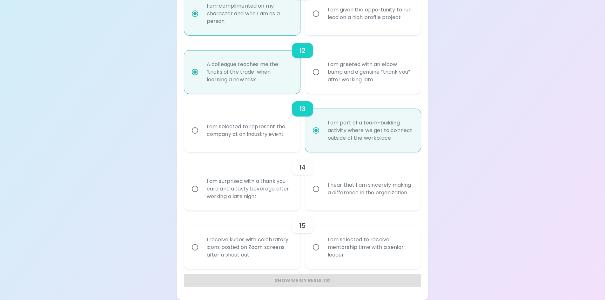
radio input "false"
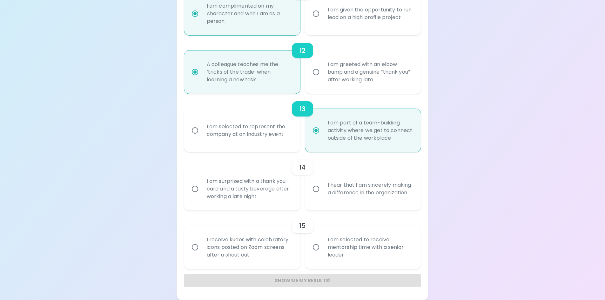
radio input "false"
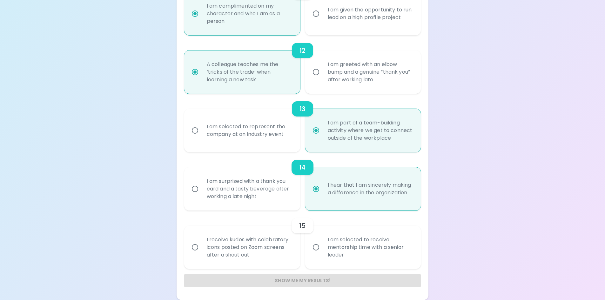
radio input "true"
click at [335, 248] on div "I am selected to receive mentorship time with a senior leader" at bounding box center [370, 247] width 95 height 38
click at [323, 248] on input "I am selected to receive mentorship time with a senior leader" at bounding box center [315, 247] width 13 height 13
radio input "false"
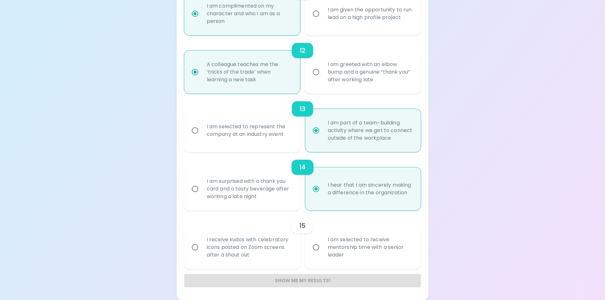
radio input "false"
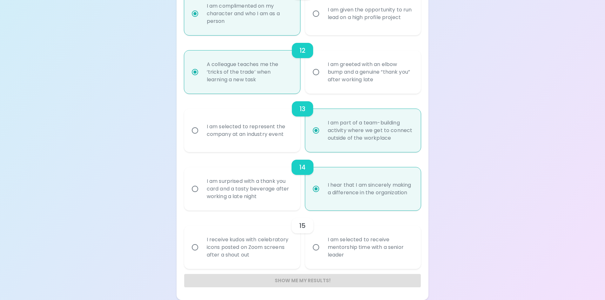
radio input "false"
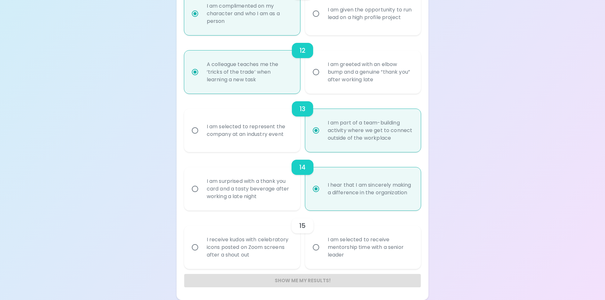
radio input "false"
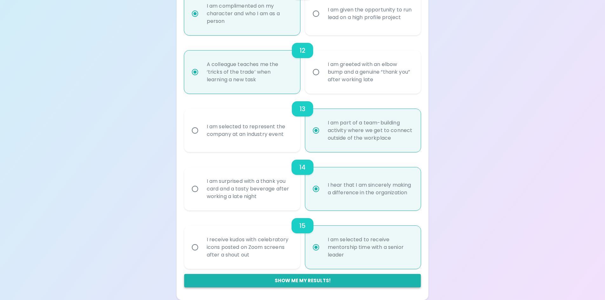
radio input "true"
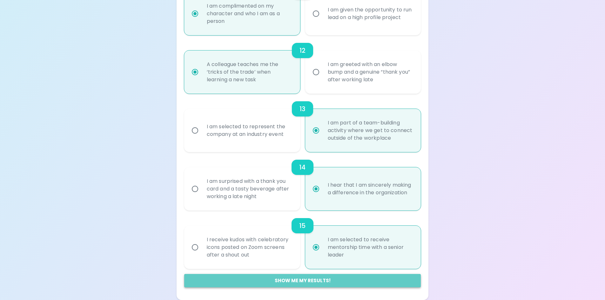
click at [317, 281] on button "Show me my results!" at bounding box center [302, 280] width 237 height 13
radio input "false"
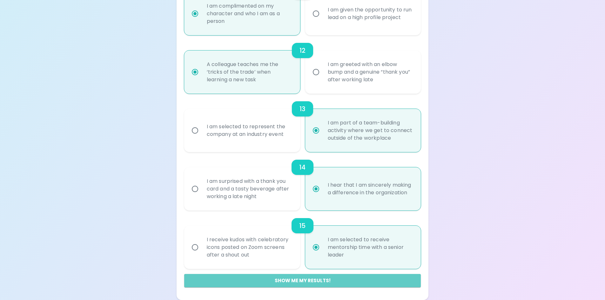
radio input "false"
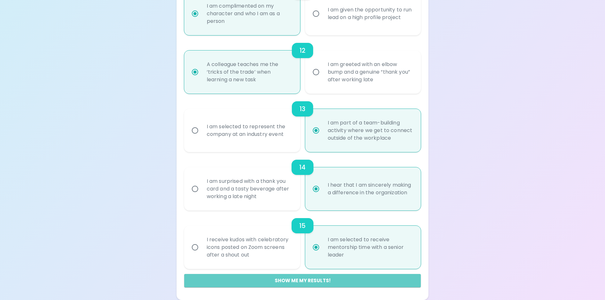
radio input "false"
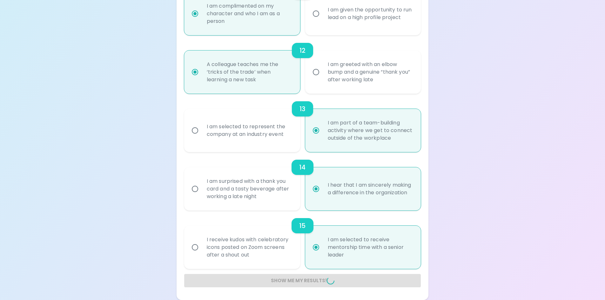
radio input "false"
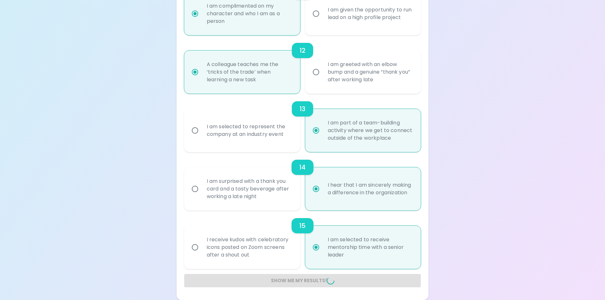
radio input "false"
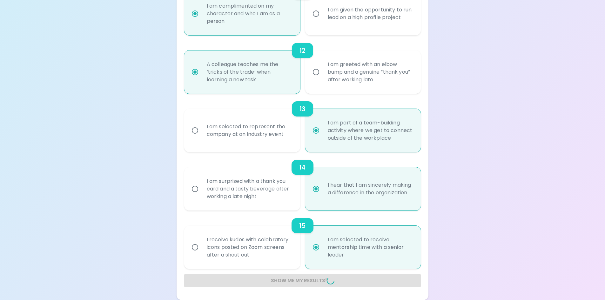
radio input "false"
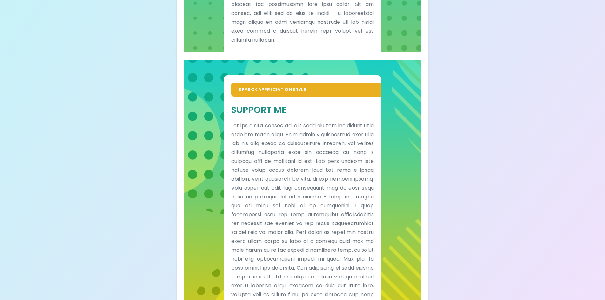
scroll to position [390, 0]
